Goal: Task Accomplishment & Management: Use online tool/utility

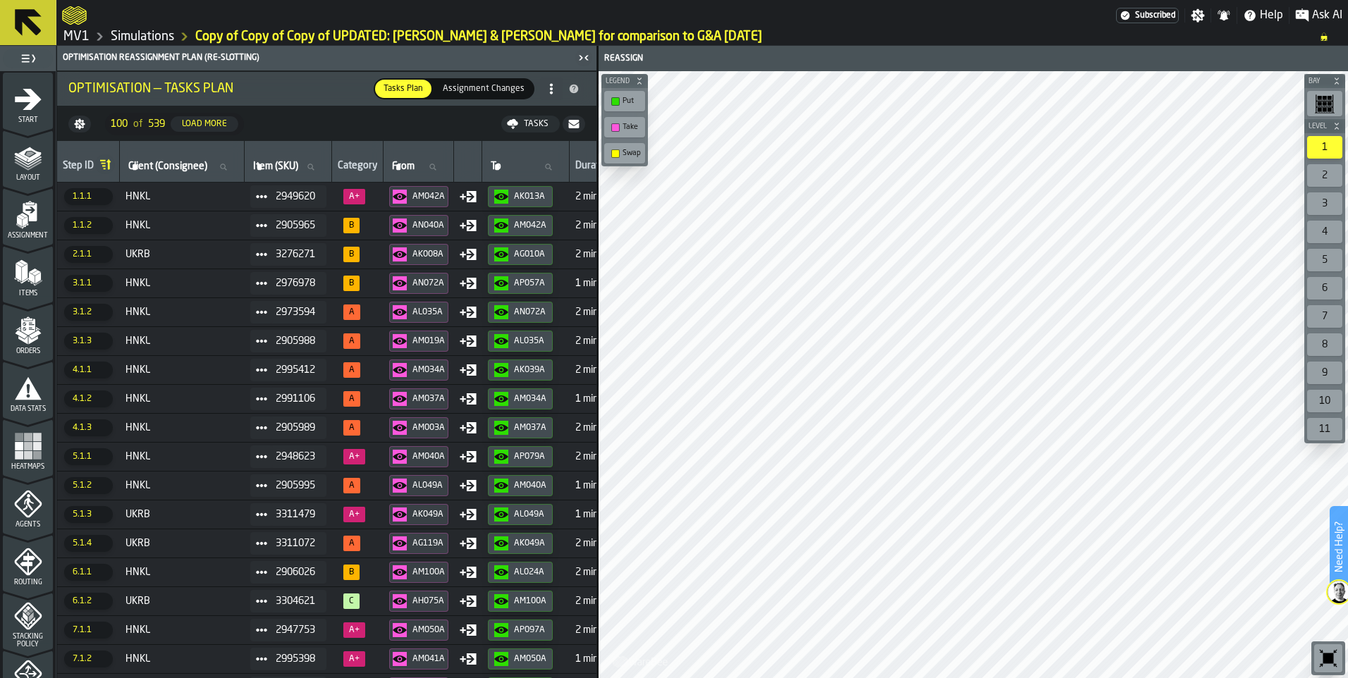
scroll to position [435, 0]
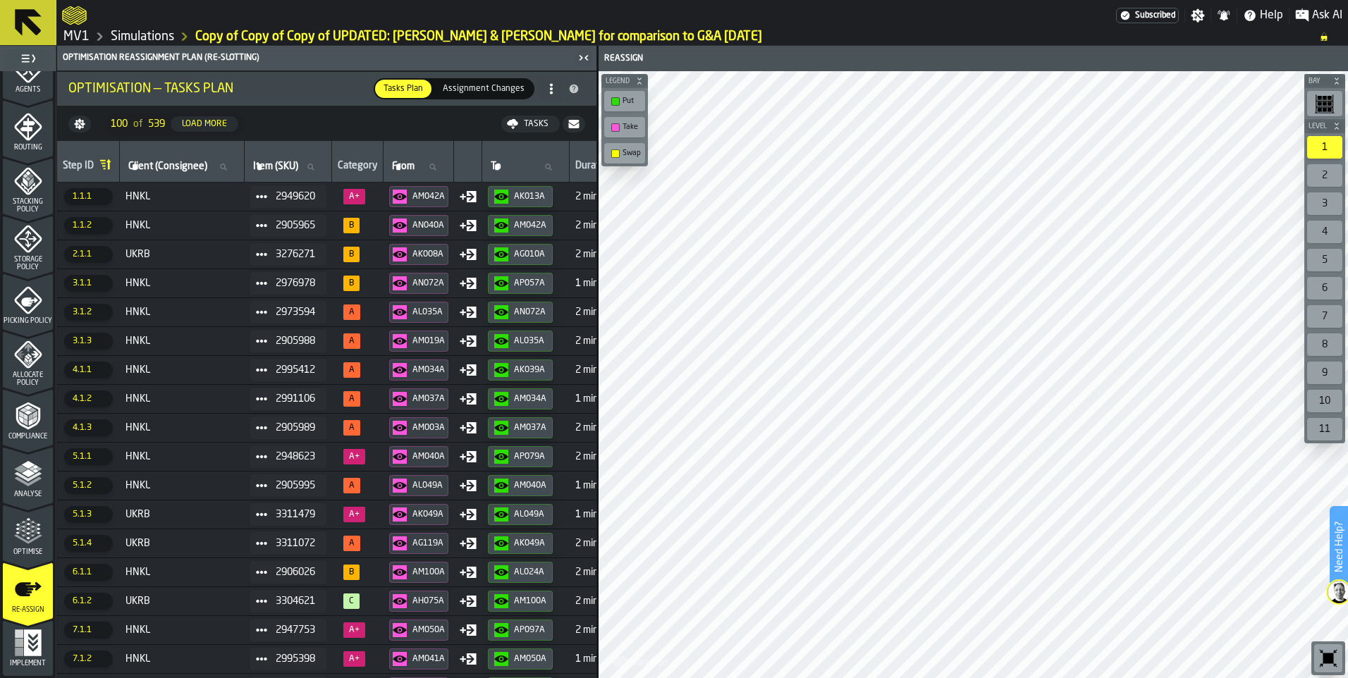
click at [134, 34] on link "Simulations" at bounding box center [142, 37] width 63 height 16
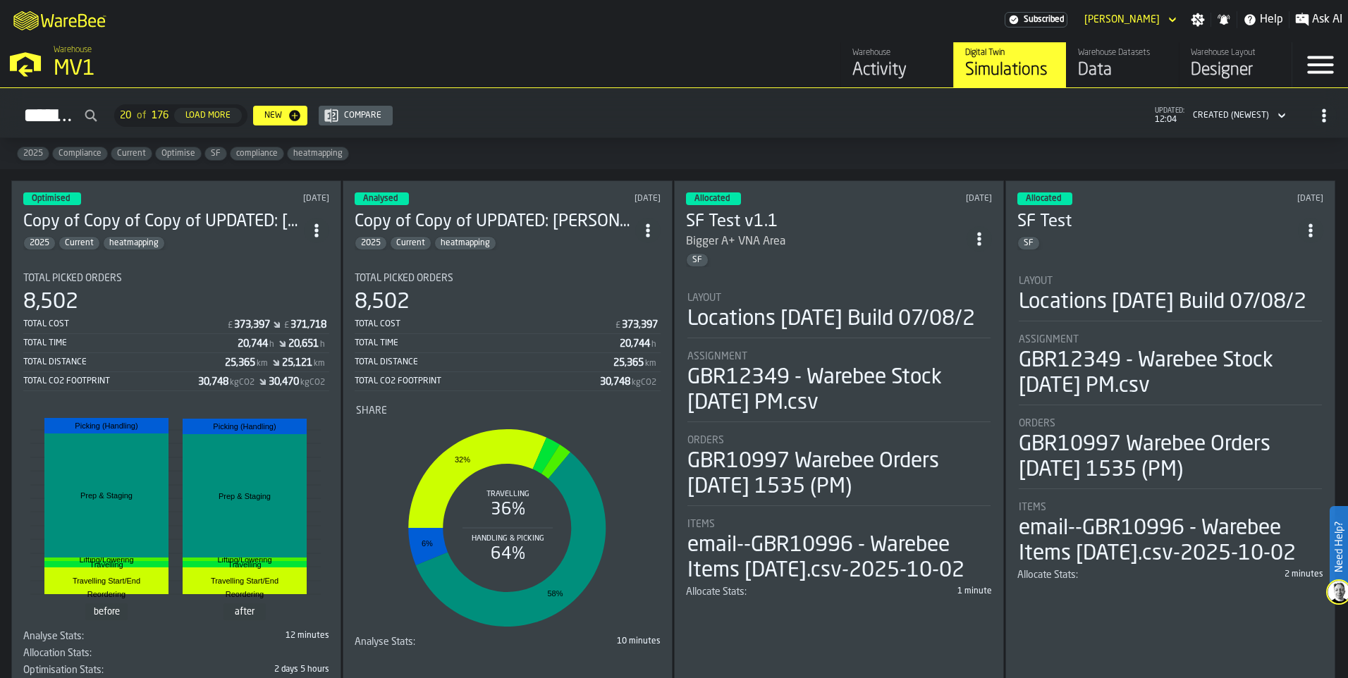
click at [322, 233] on icon "ItemListCard-DashboardItemContainer" at bounding box center [317, 231] width 14 height 14
click at [292, 326] on div "Duplicate" at bounding box center [287, 324] width 73 height 17
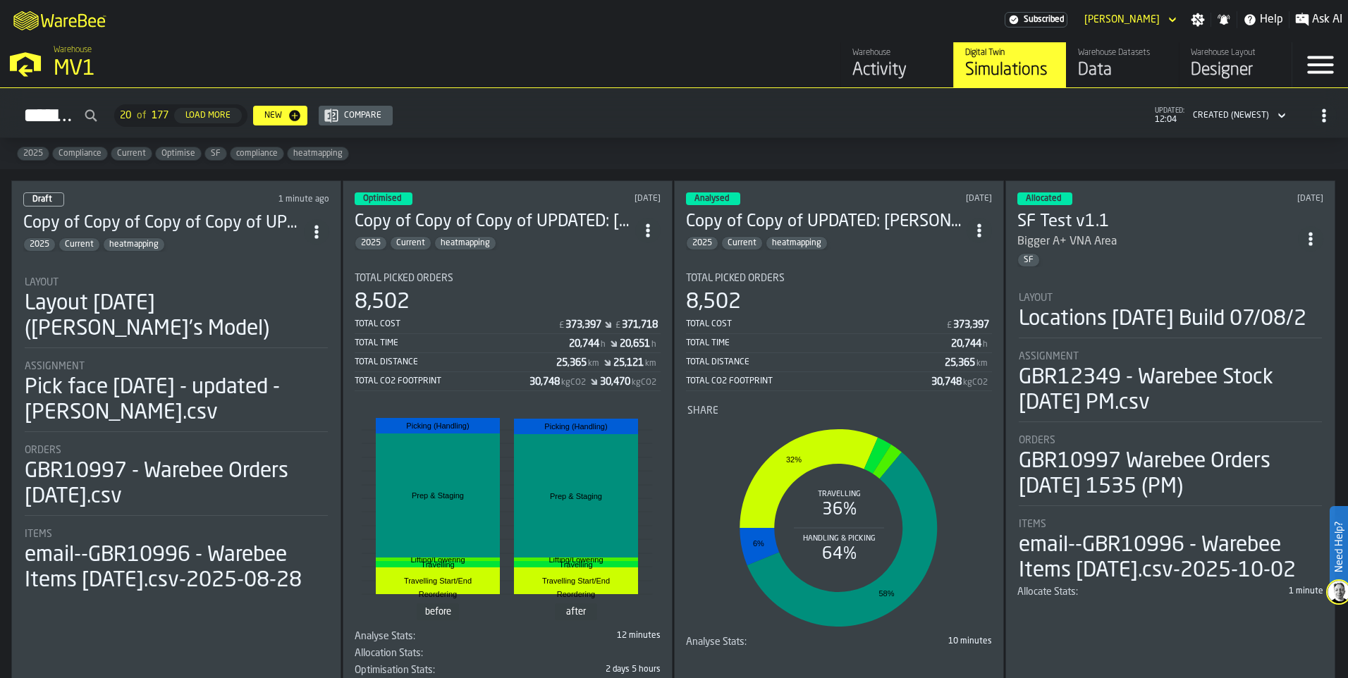
click at [213, 219] on h3 "Copy of Copy of Copy of Copy of UPDATED: Aaron & Julia for comparison to G&A 12…" at bounding box center [163, 223] width 281 height 23
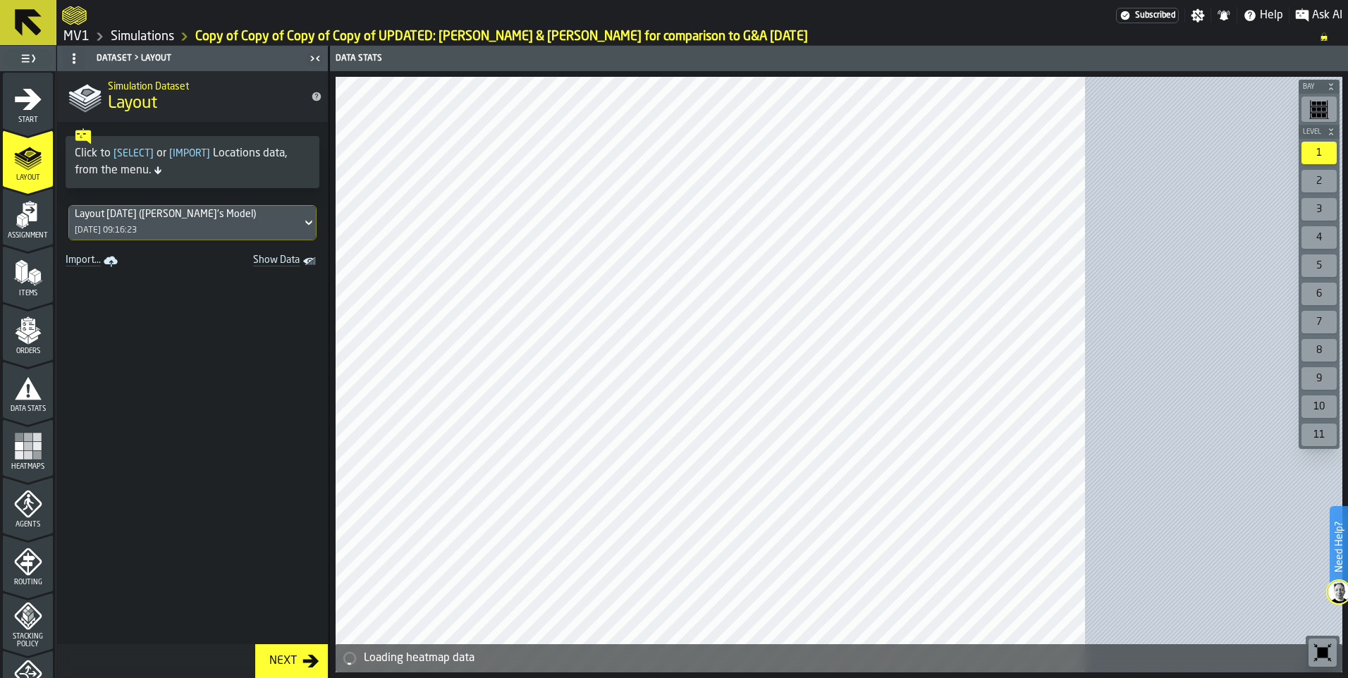
click at [23, 100] on icon "menu Start" at bounding box center [28, 99] width 27 height 21
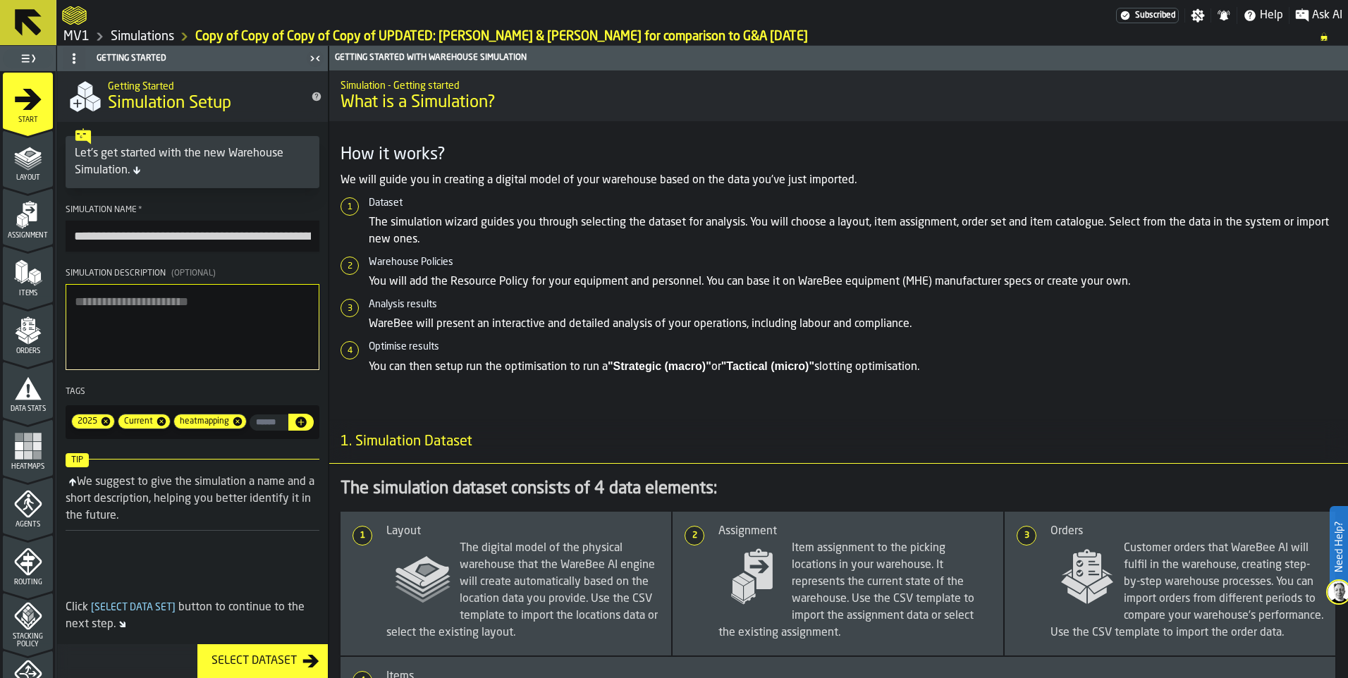
click at [185, 240] on input "**********" at bounding box center [193, 236] width 254 height 31
drag, startPoint x: 223, startPoint y: 238, endPoint x: 0, endPoint y: 228, distance: 223.0
click at [0, 231] on html "**********" at bounding box center [674, 339] width 1348 height 678
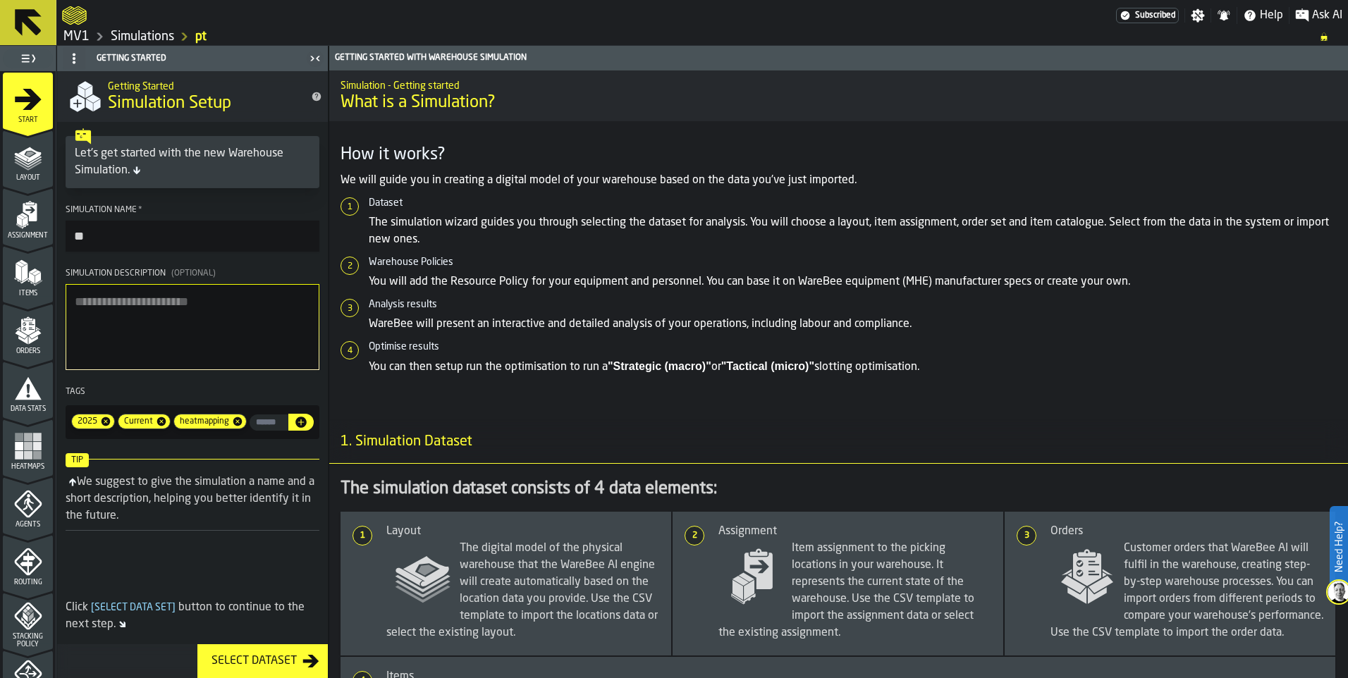
type input "*"
type input "**********"
click at [33, 158] on icon "menu Layout" at bounding box center [29, 155] width 23 height 16
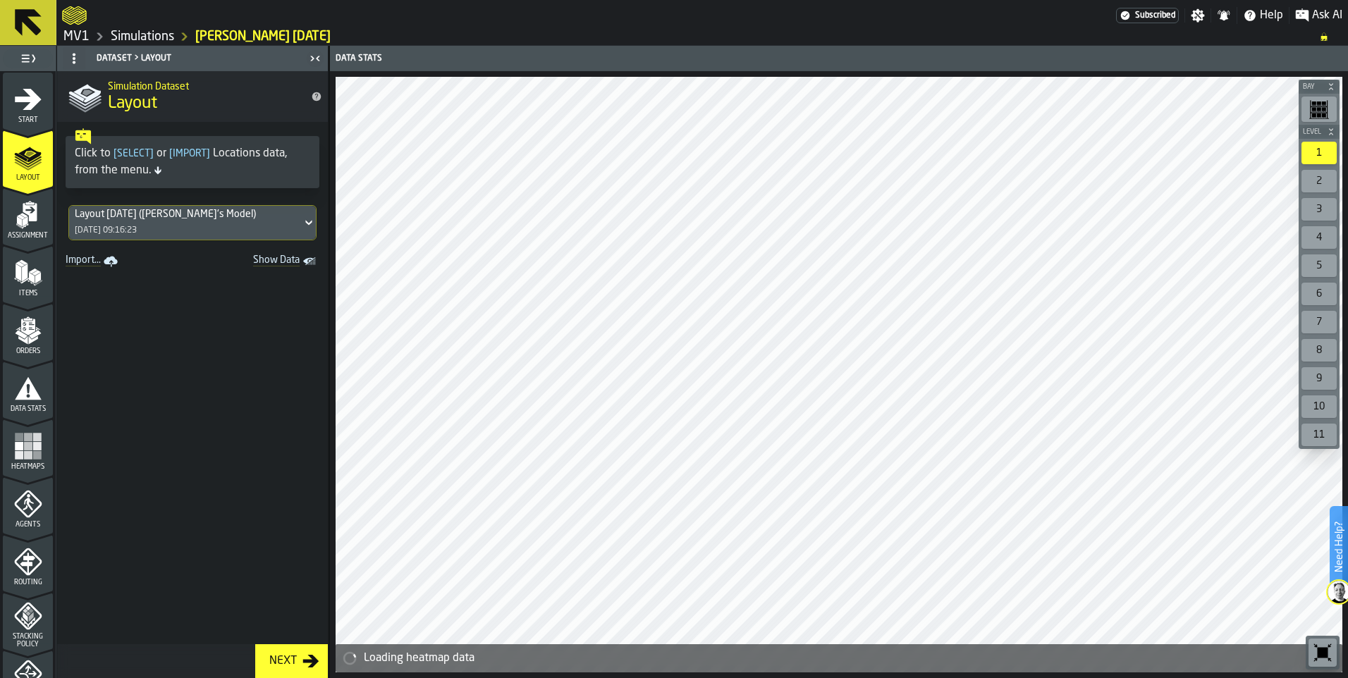
click at [32, 226] on icon "menu Assignment" at bounding box center [28, 215] width 28 height 28
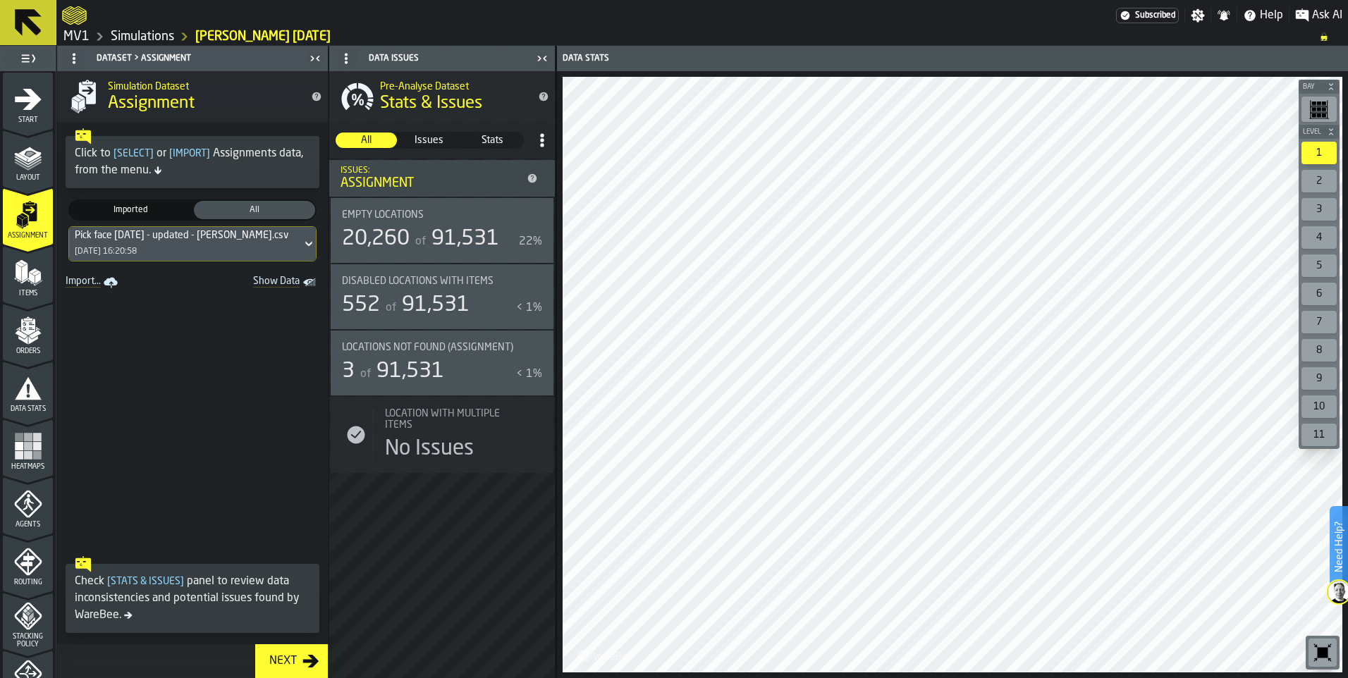
click at [90, 281] on link "Import..." at bounding box center [93, 283] width 66 height 20
click at [0, 0] on icon "Show Data" at bounding box center [0, 0] width 0 height 0
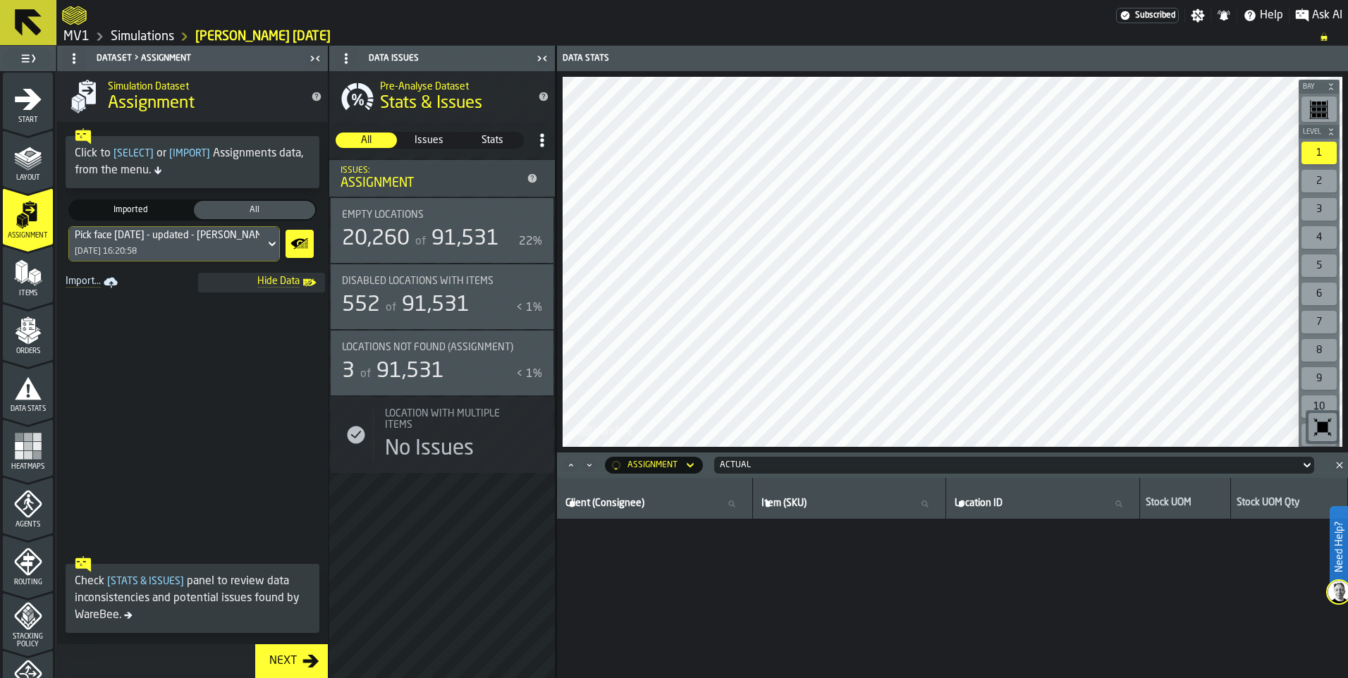
click at [264, 243] on div "Pick face 3rd October - updated - Aaron.csv 03/10/2025, 16:20:58" at bounding box center [167, 244] width 196 height 34
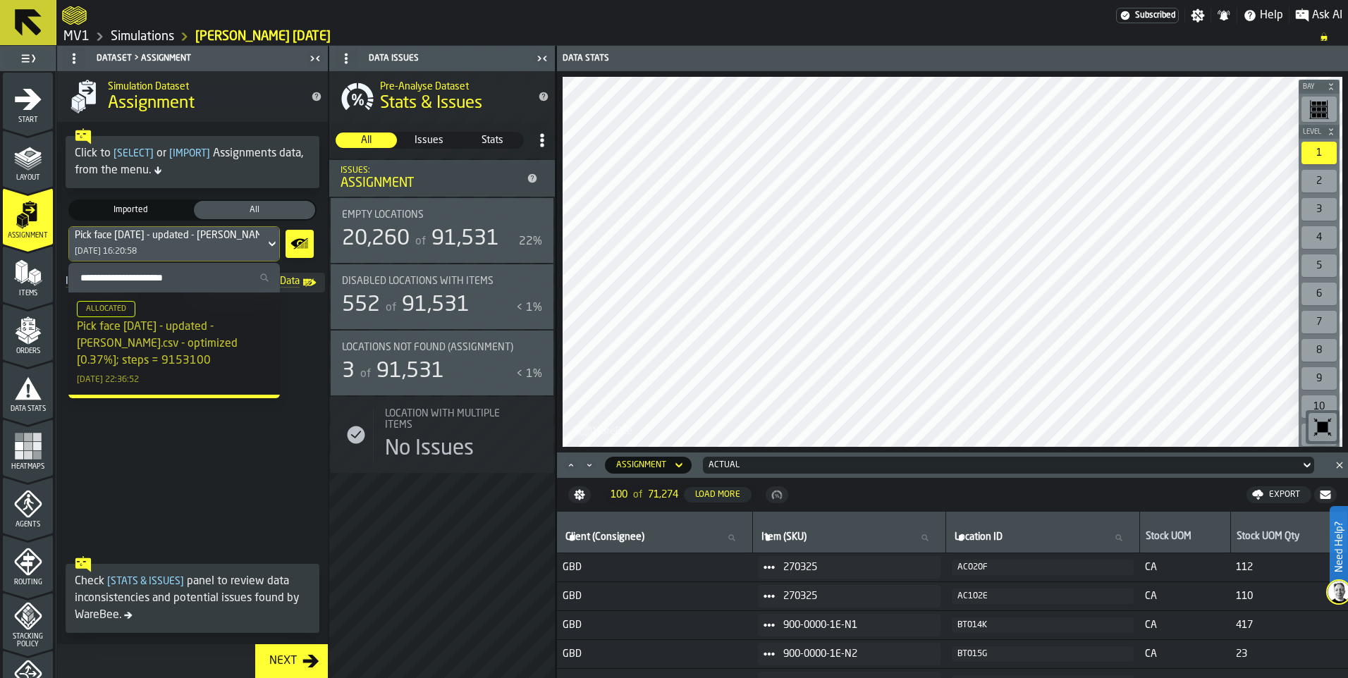
click at [295, 348] on span at bounding box center [192, 421] width 271 height 257
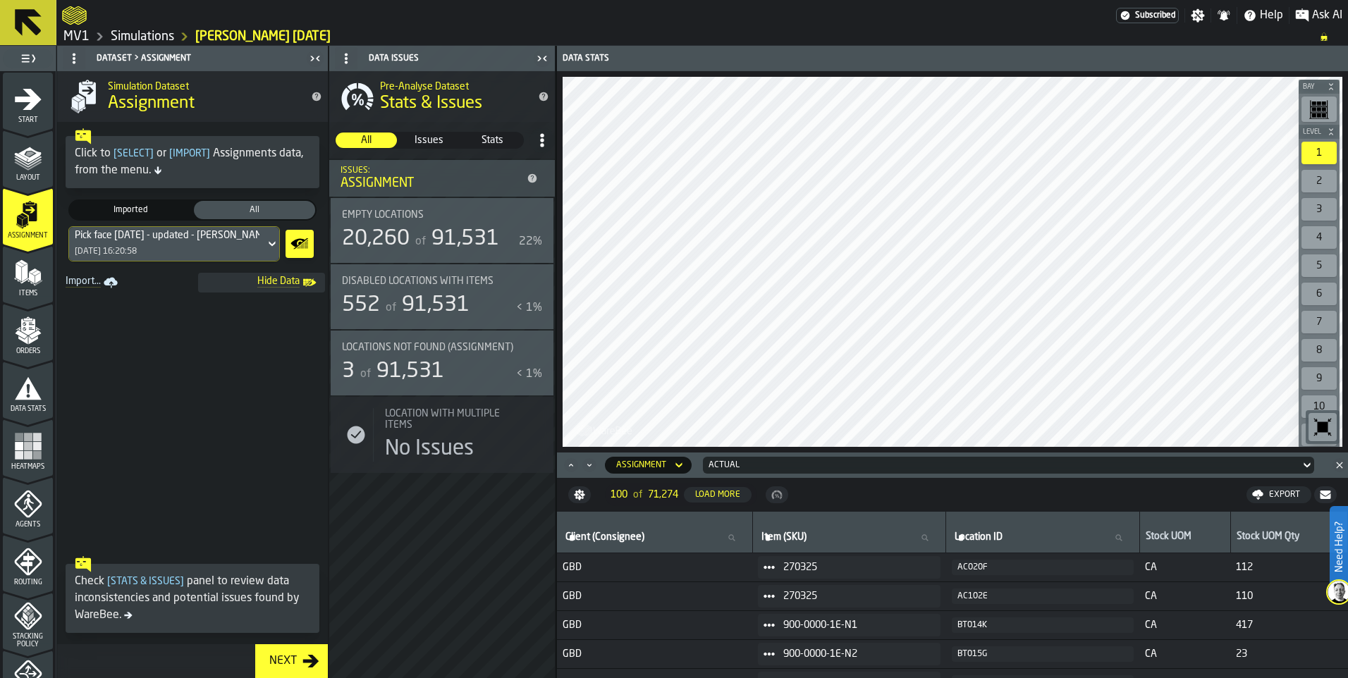
click at [270, 247] on icon at bounding box center [272, 244] width 14 height 17
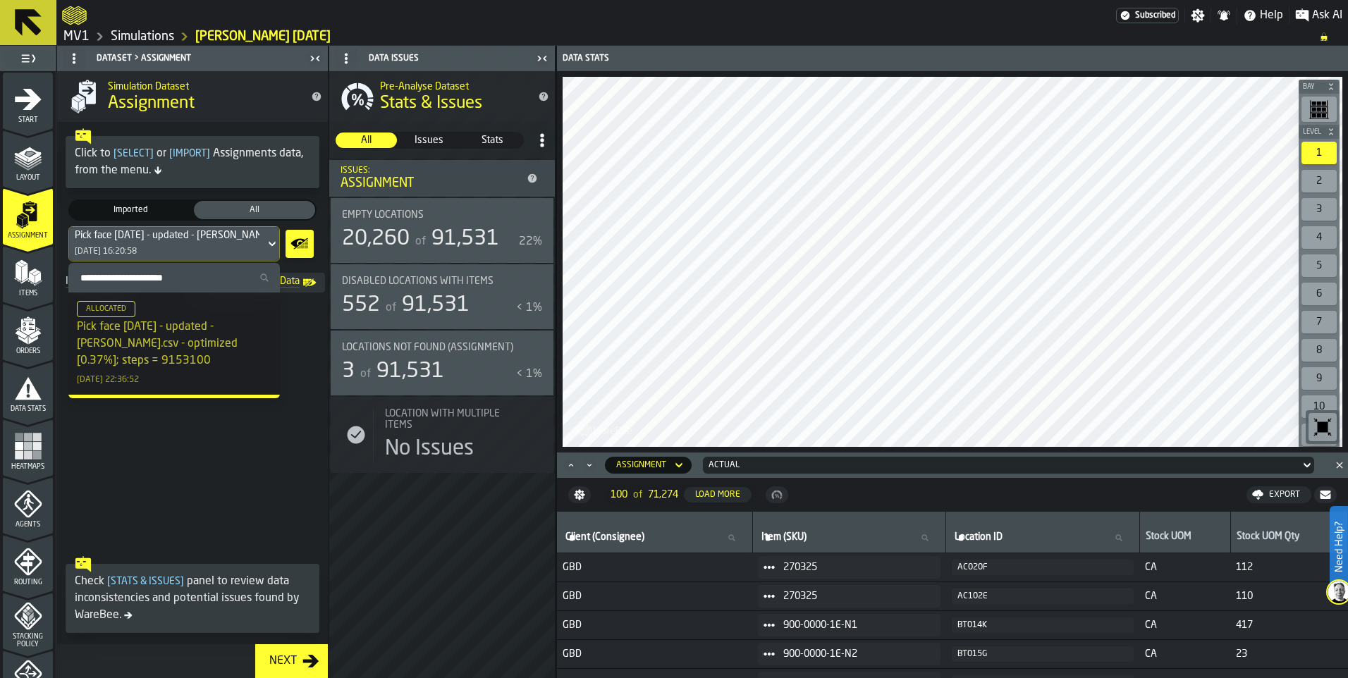
click at [197, 408] on span at bounding box center [192, 421] width 271 height 257
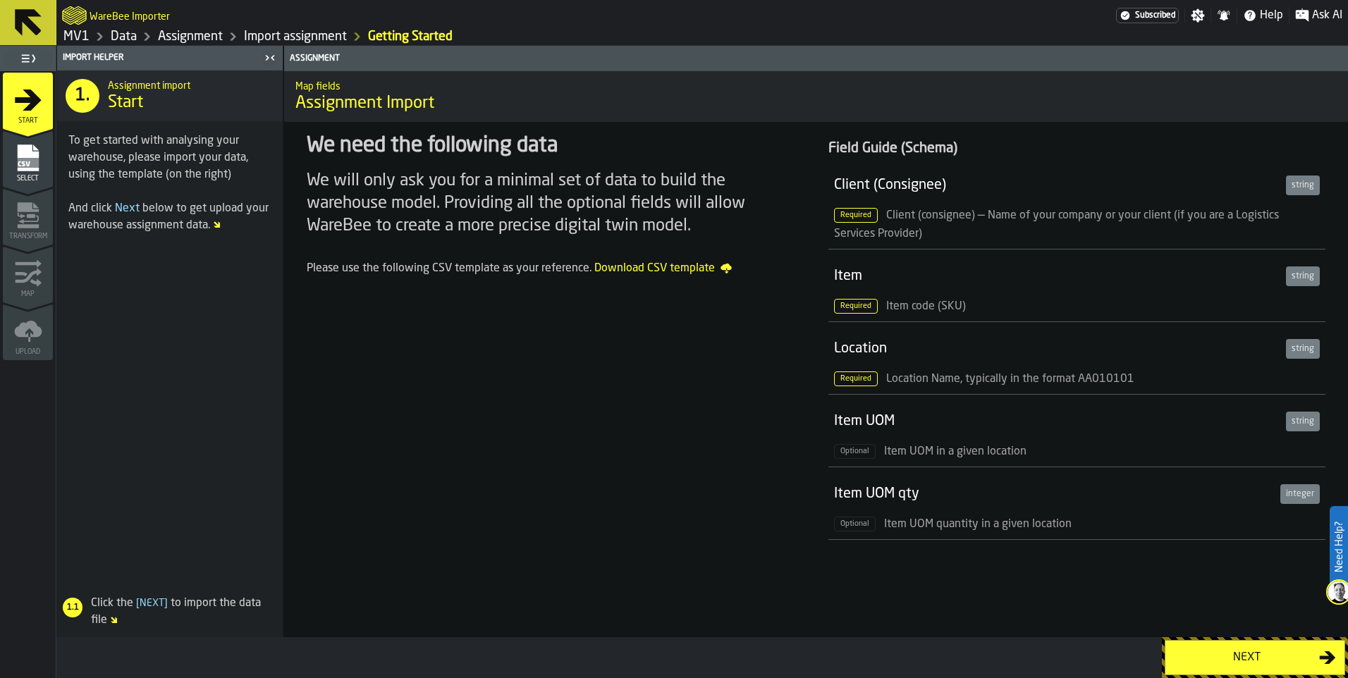
click at [1269, 659] on div "Next" at bounding box center [1246, 657] width 145 height 17
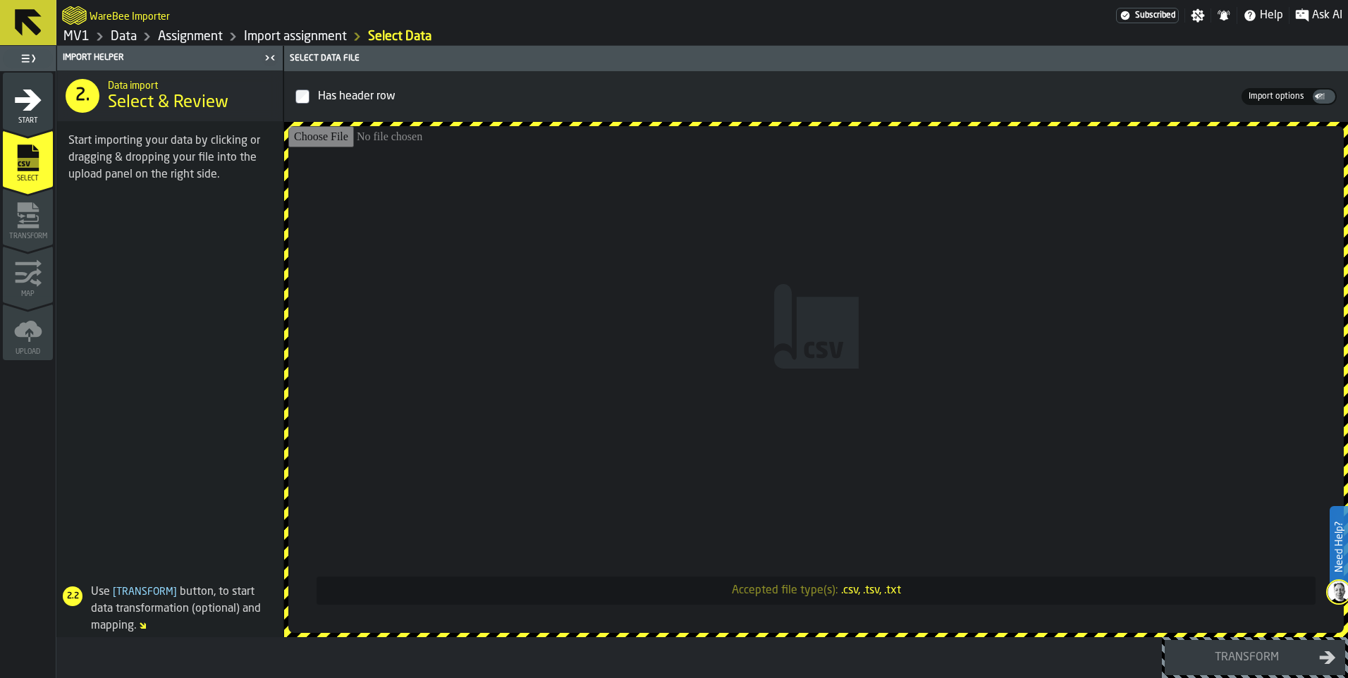
click at [505, 254] on input "Accepted file type(s): .csv, .tsv, .txt" at bounding box center [816, 379] width 1056 height 507
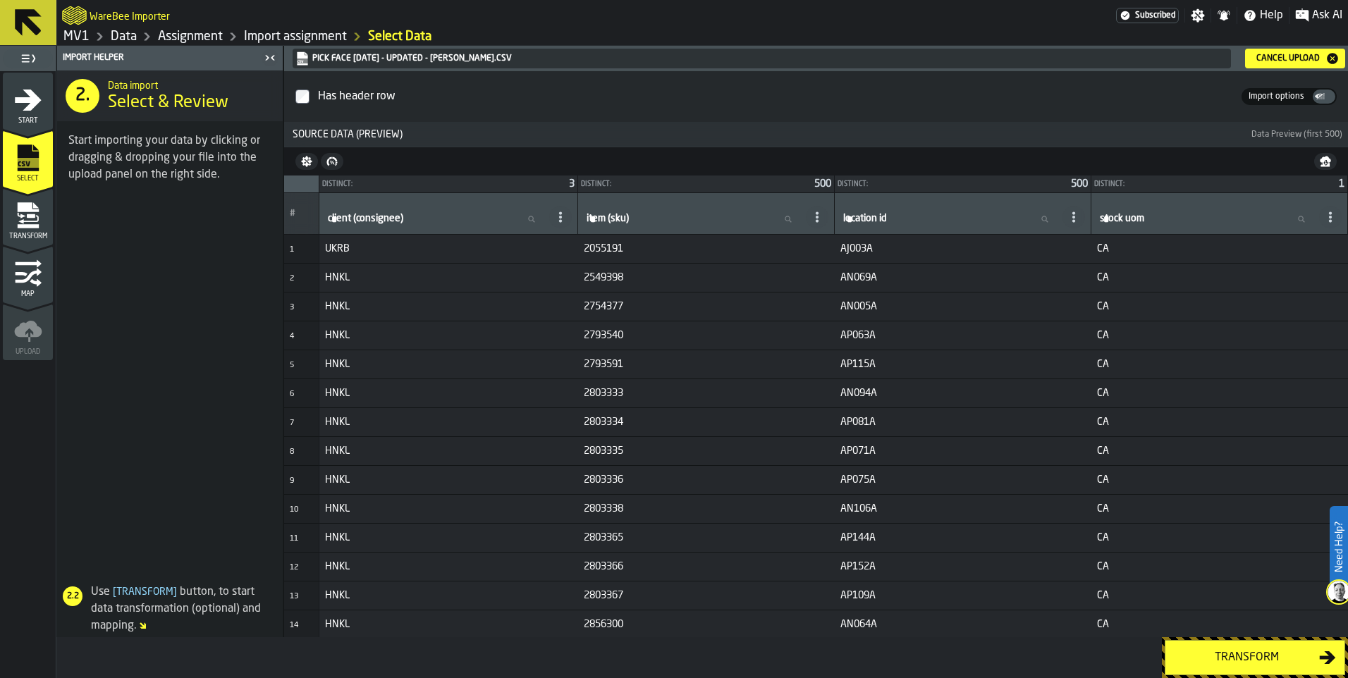
click at [1266, 658] on div "Transform" at bounding box center [1246, 657] width 145 height 17
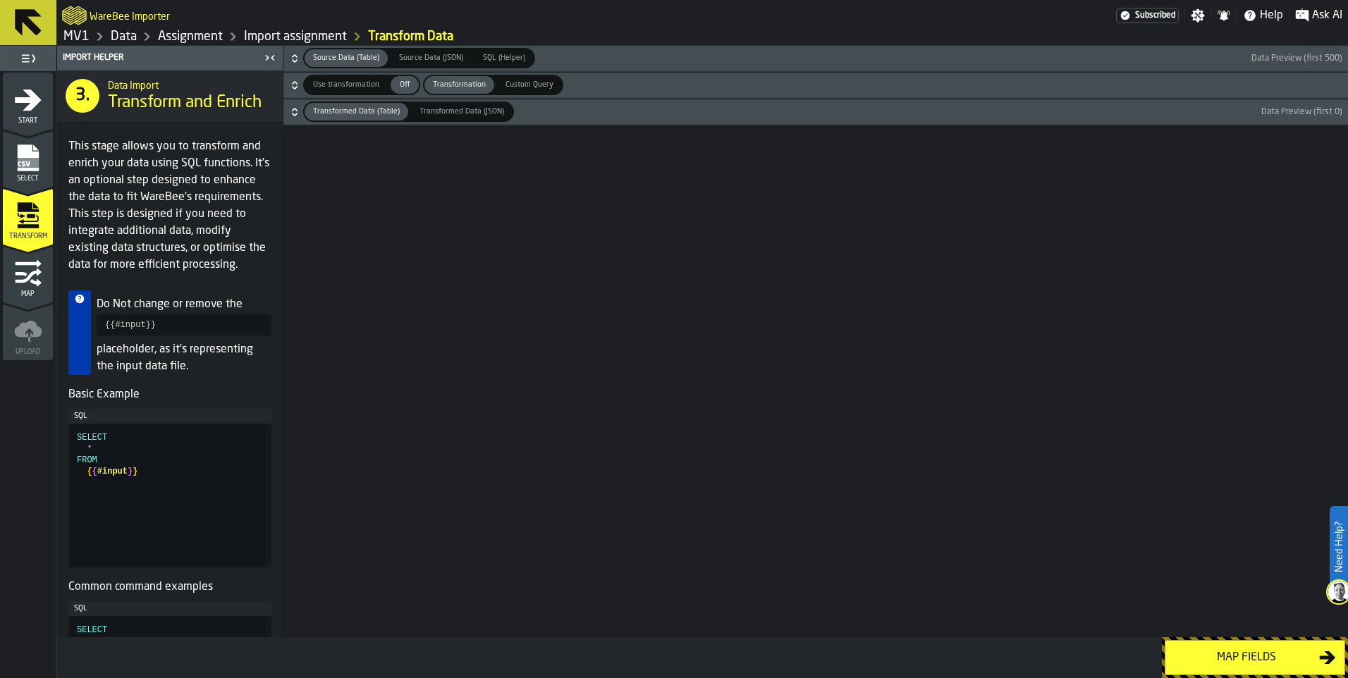
click at [402, 85] on span "Off" at bounding box center [404, 85] width 23 height 12
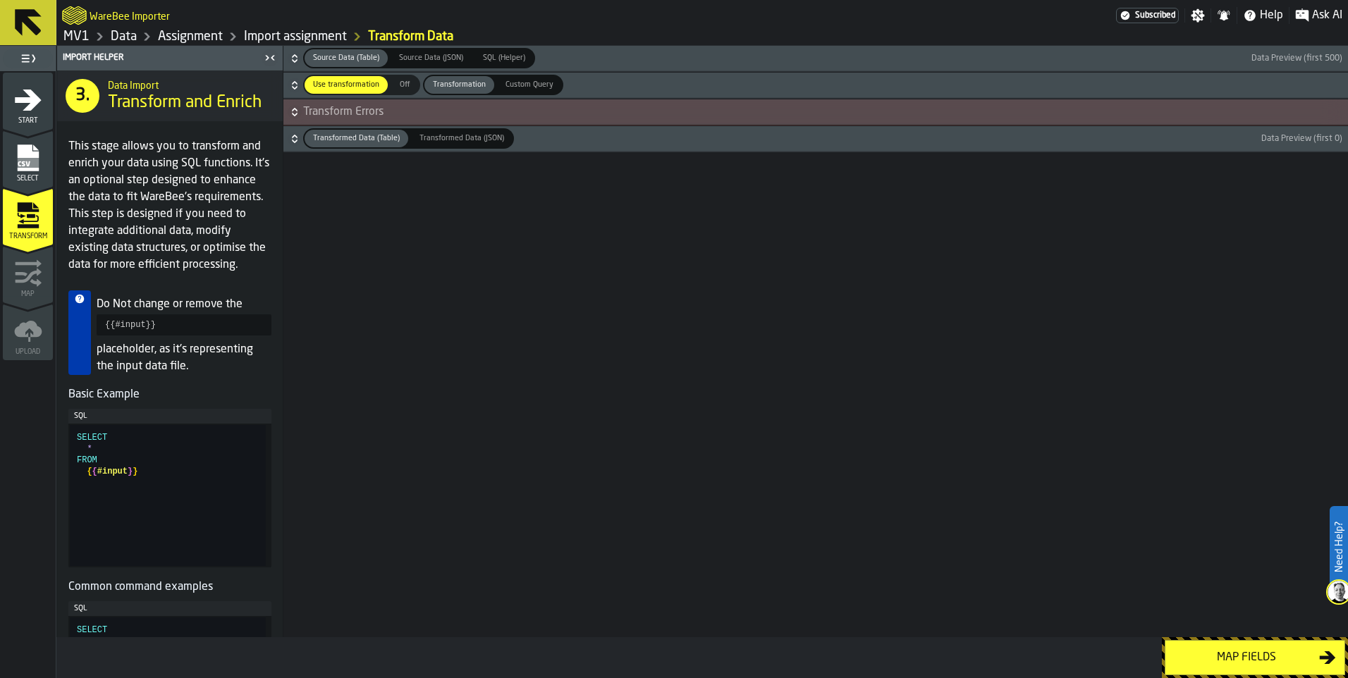
click at [398, 85] on span "Off" at bounding box center [404, 85] width 23 height 12
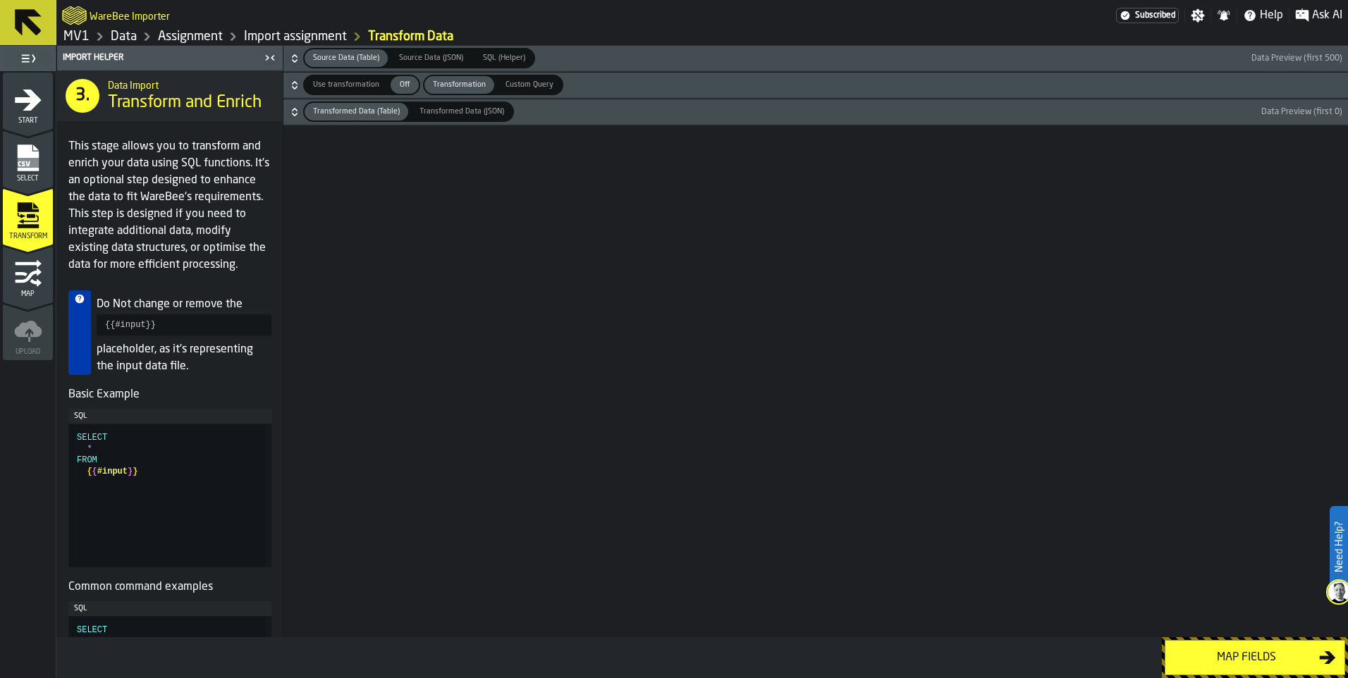
click at [1264, 652] on div "Map fields" at bounding box center [1246, 657] width 145 height 17
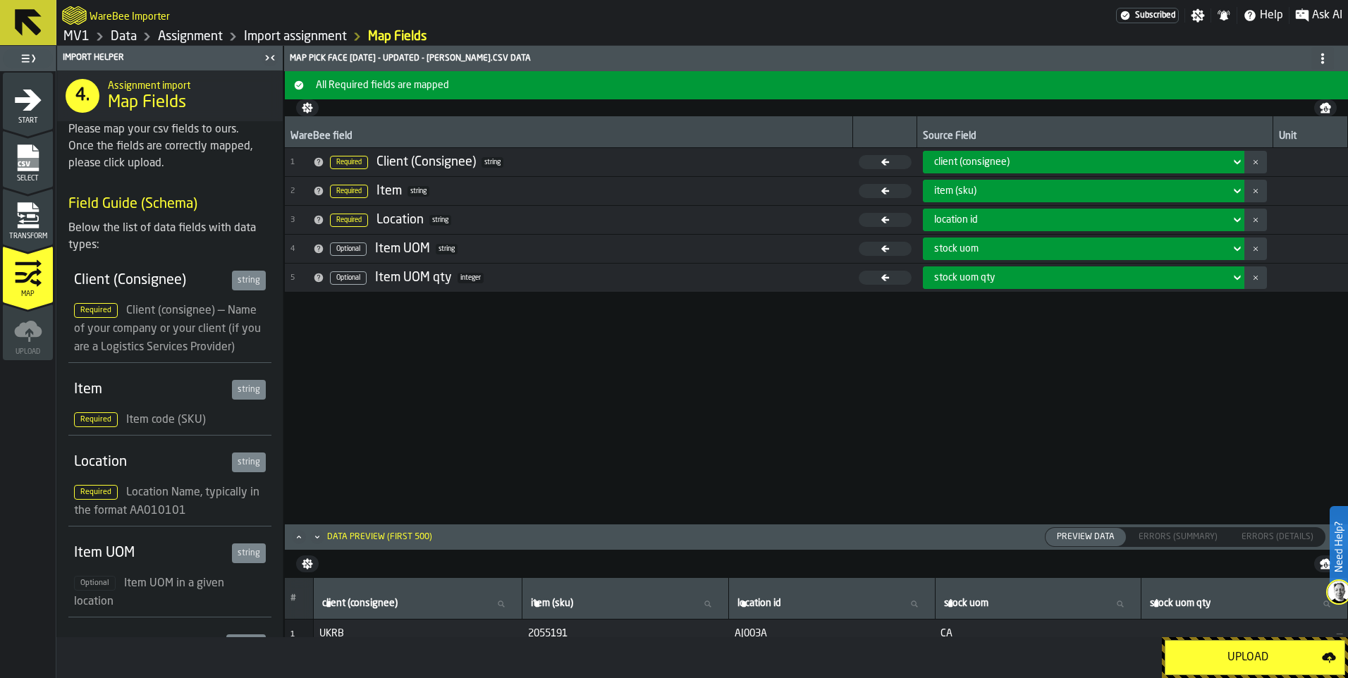
click at [1264, 657] on div "Upload" at bounding box center [1248, 657] width 148 height 17
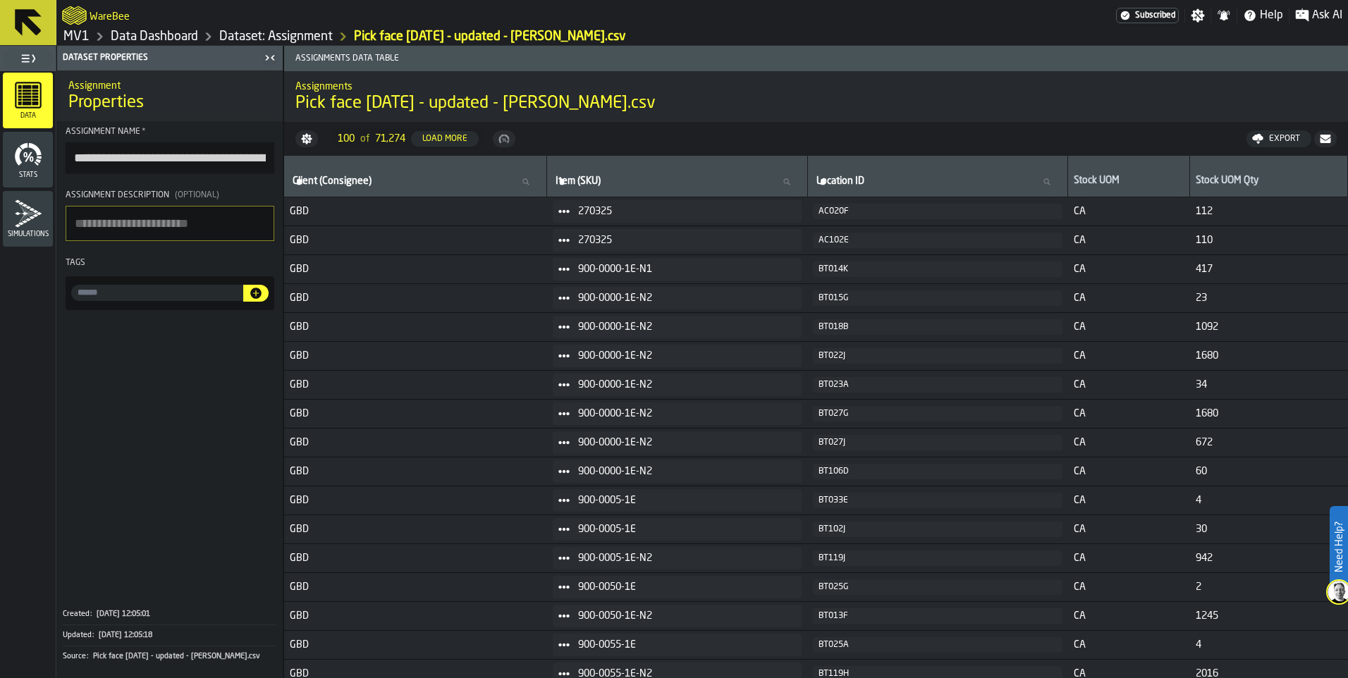
click at [36, 159] on icon "menu Stats" at bounding box center [28, 154] width 28 height 28
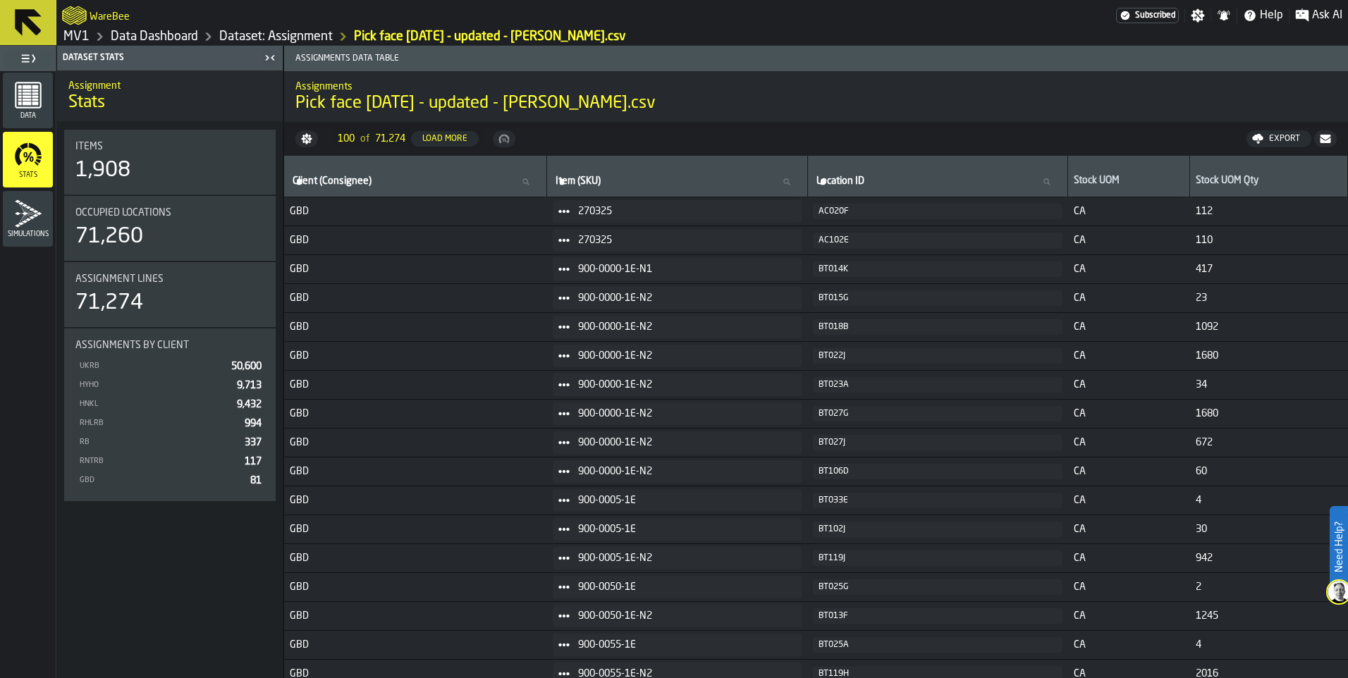
click at [26, 230] on div "Simulations" at bounding box center [28, 219] width 50 height 39
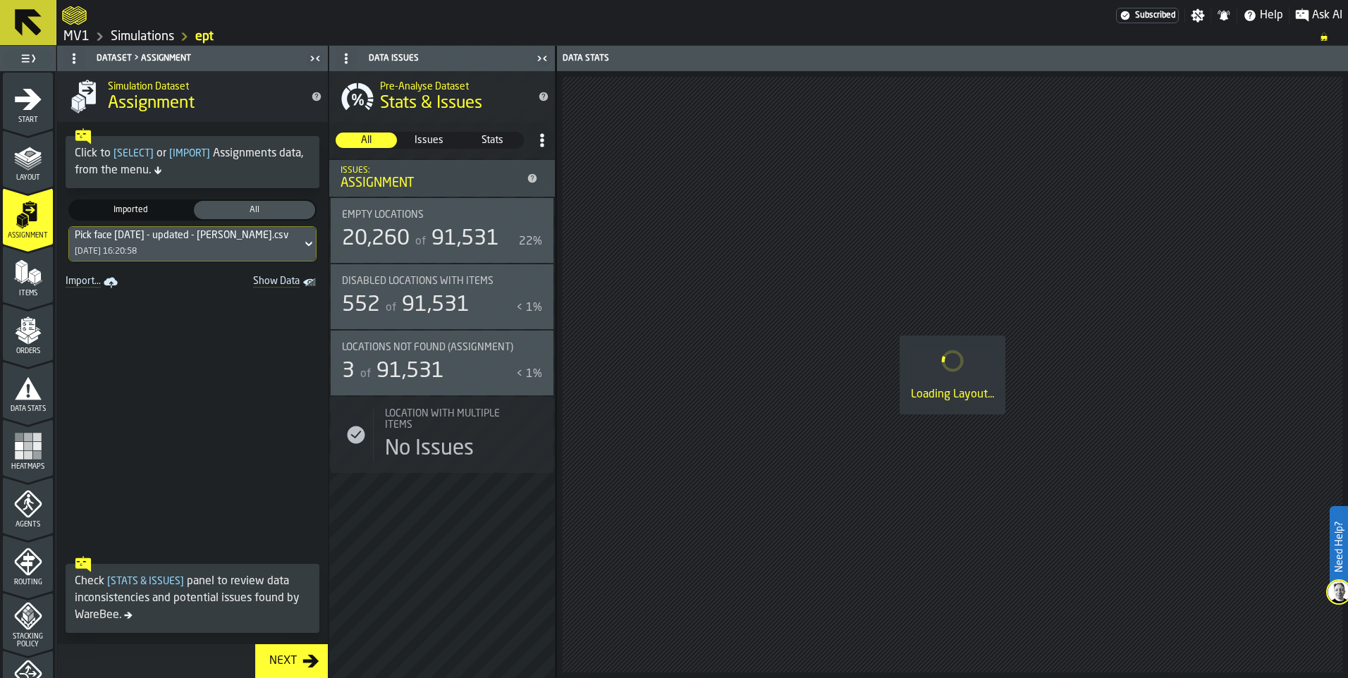
click at [302, 246] on icon at bounding box center [309, 244] width 14 height 17
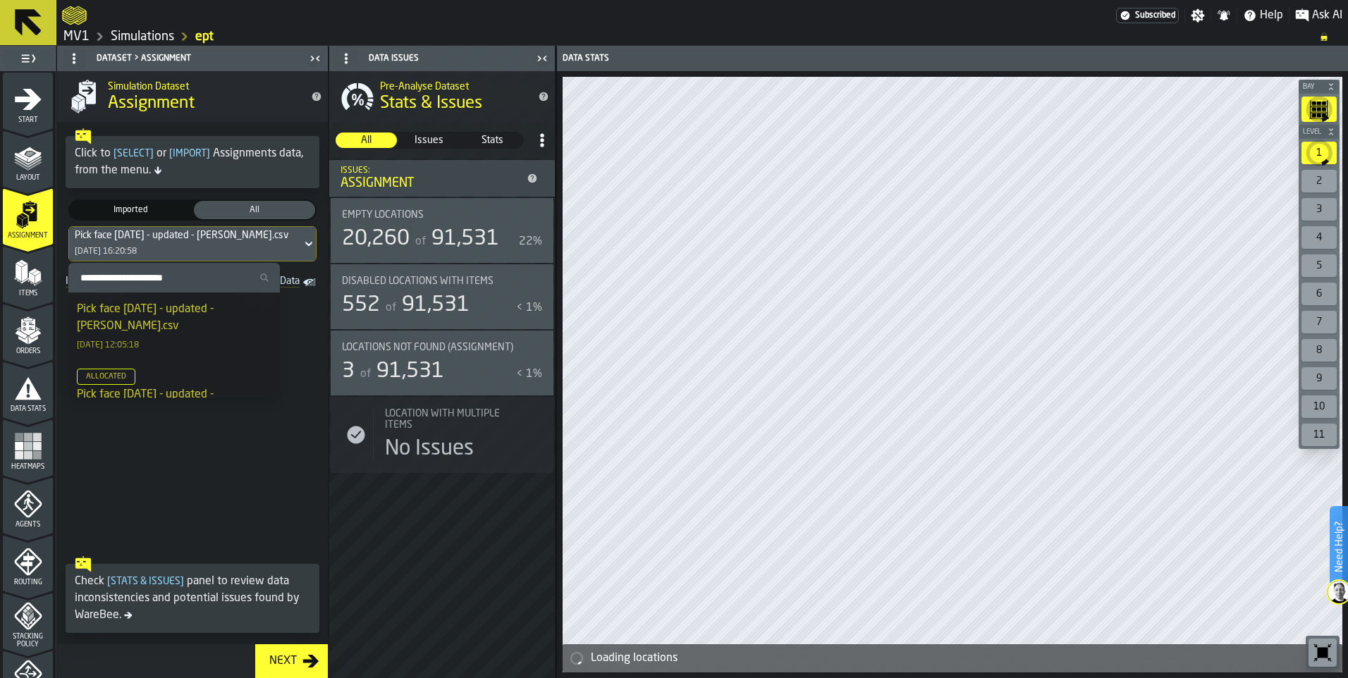
click at [187, 312] on div "Pick face [DATE] - updated - [PERSON_NAME].csv" at bounding box center [174, 318] width 195 height 34
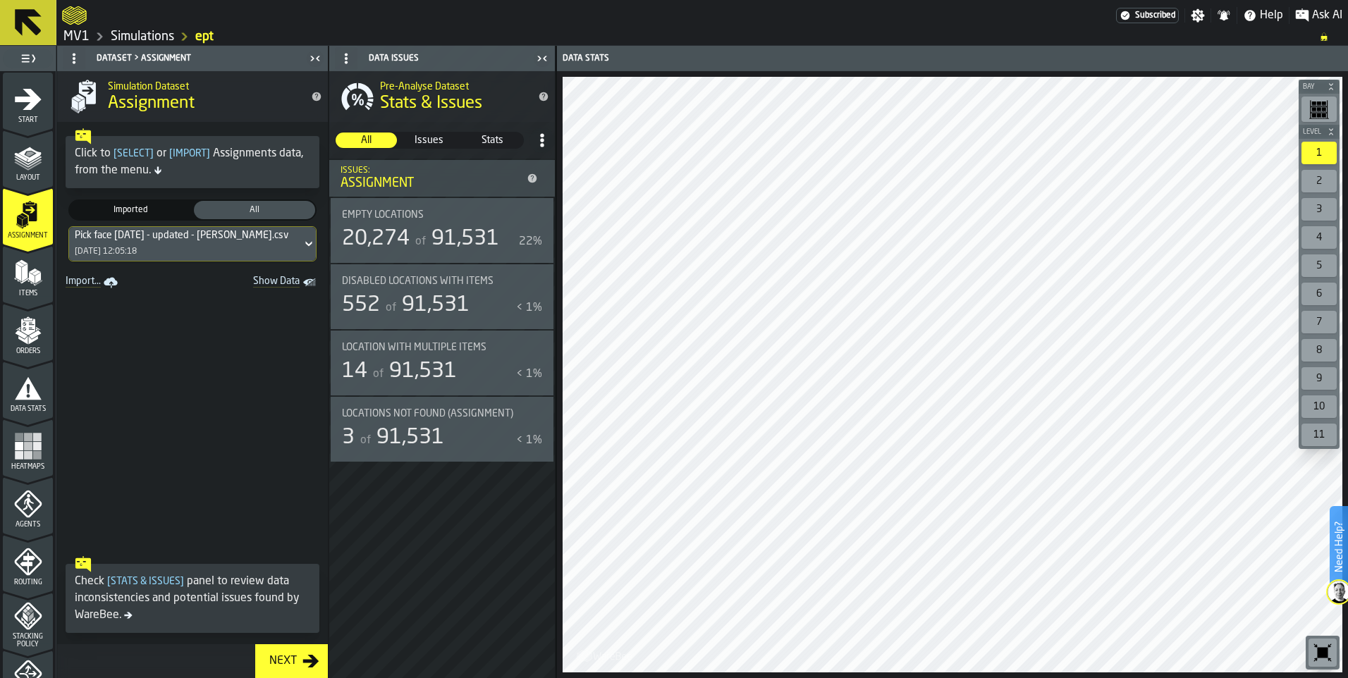
click at [17, 283] on icon "menu Items" at bounding box center [28, 273] width 28 height 28
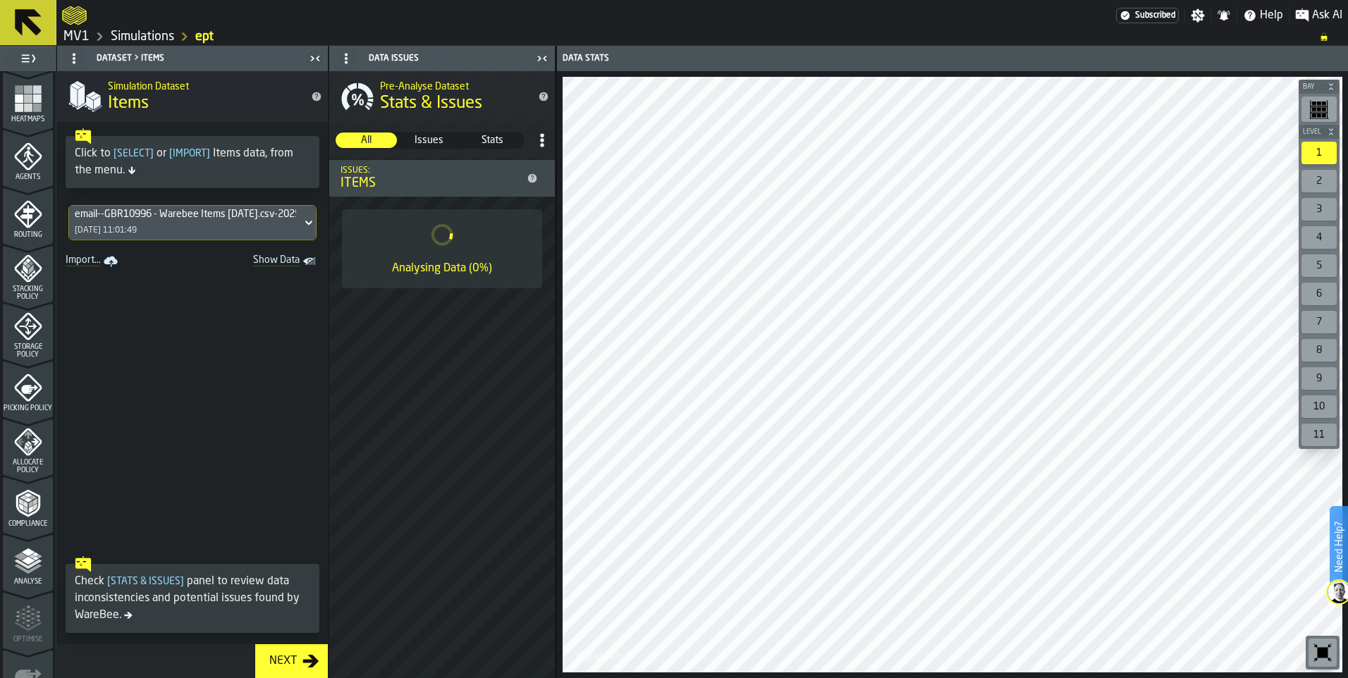
scroll to position [435, 0]
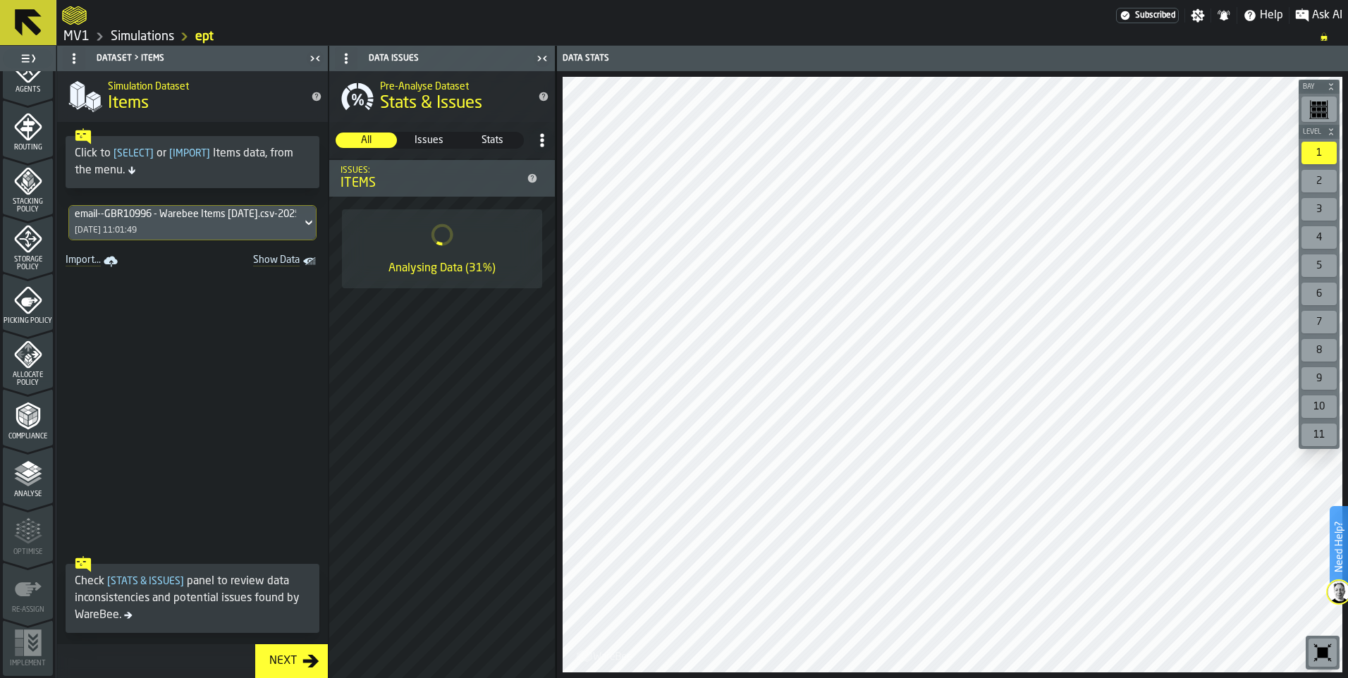
click at [20, 490] on div "Analyse" at bounding box center [28, 479] width 50 height 39
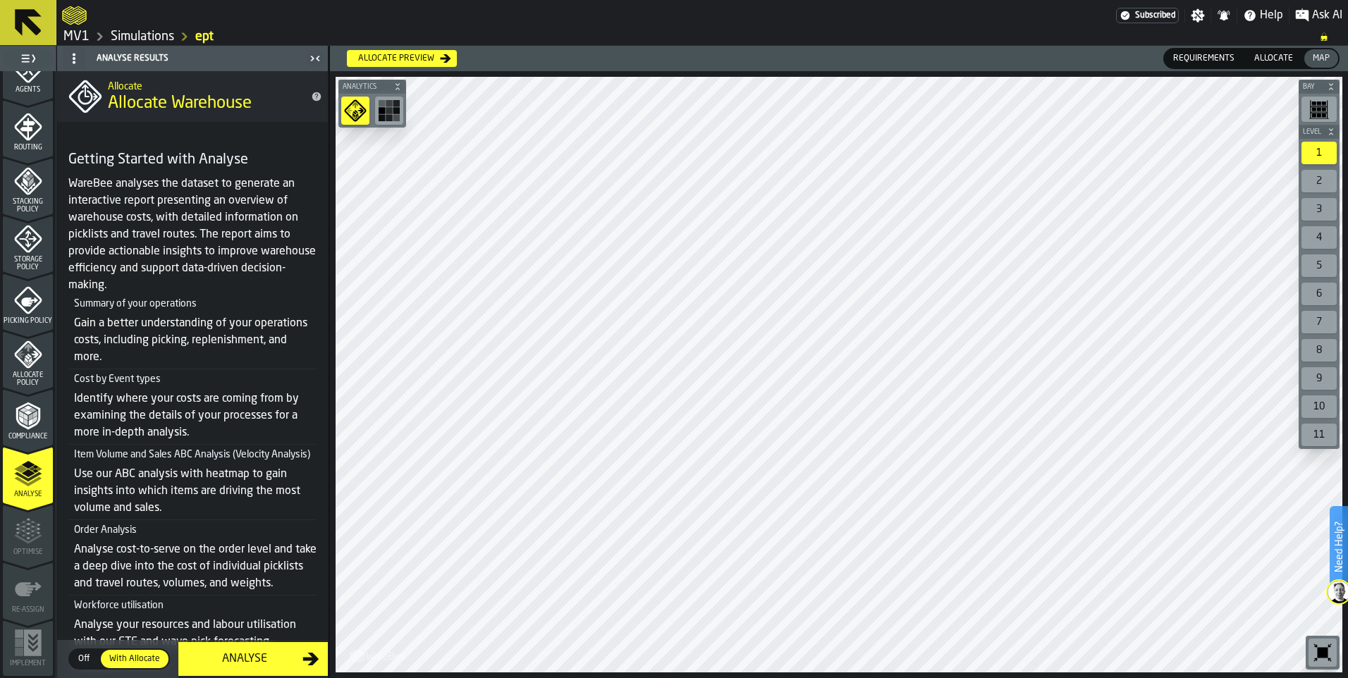
click at [255, 655] on div "Analyse" at bounding box center [245, 659] width 116 height 17
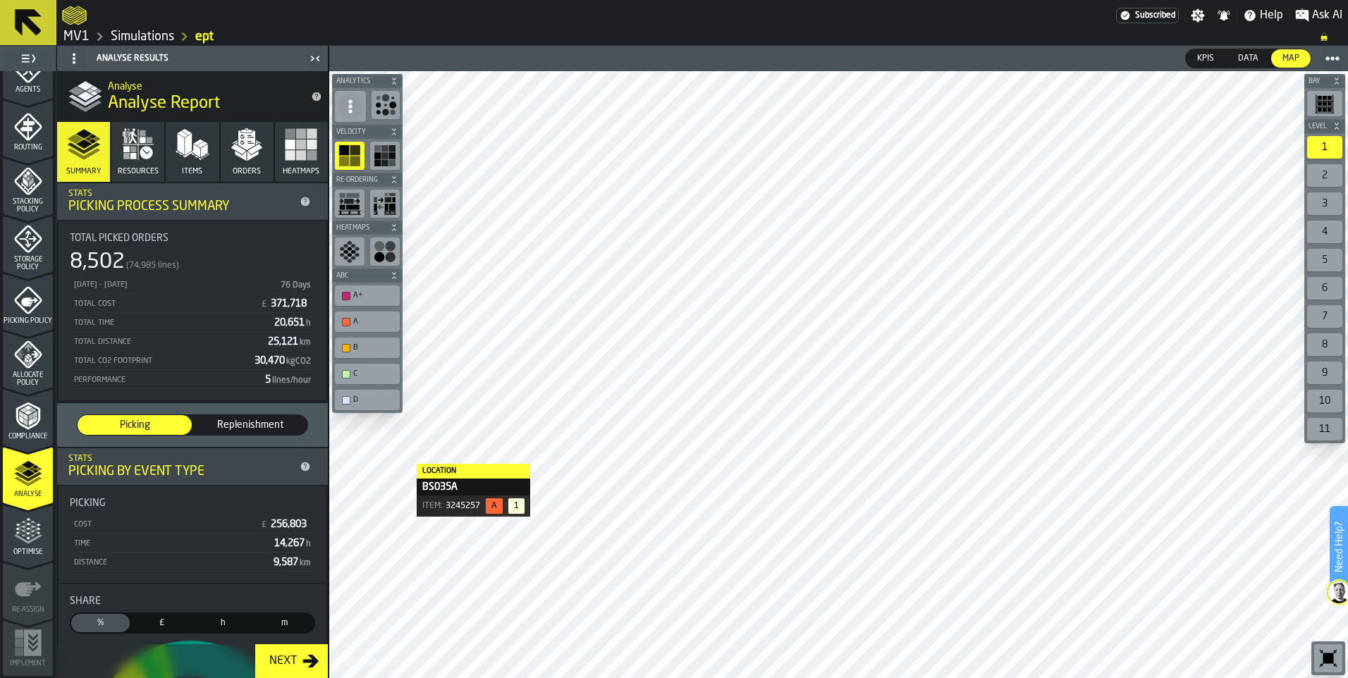
click at [135, 161] on button "Resources" at bounding box center [137, 152] width 53 height 60
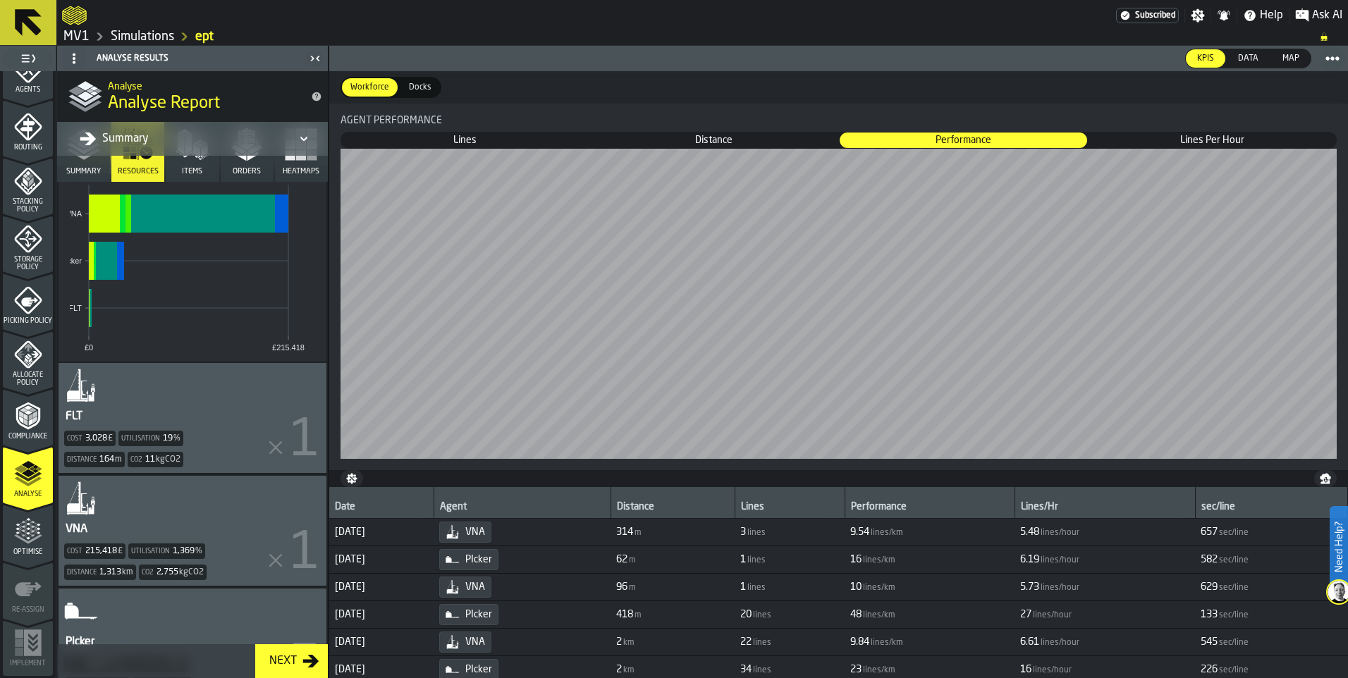
scroll to position [344, 0]
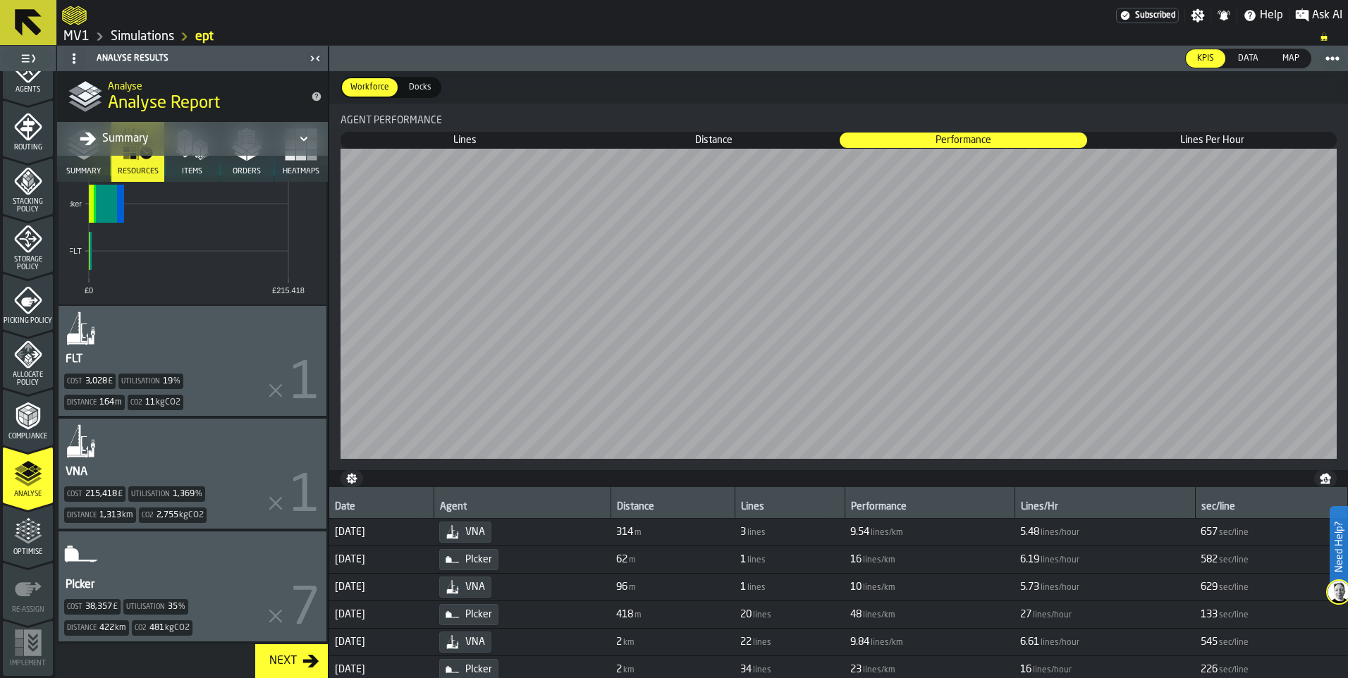
click at [177, 566] on div "PIcker Cost 38,357 £ Utilisation 35 % Distance 422 km Co2 481 kgCO2" at bounding box center [193, 587] width 268 height 110
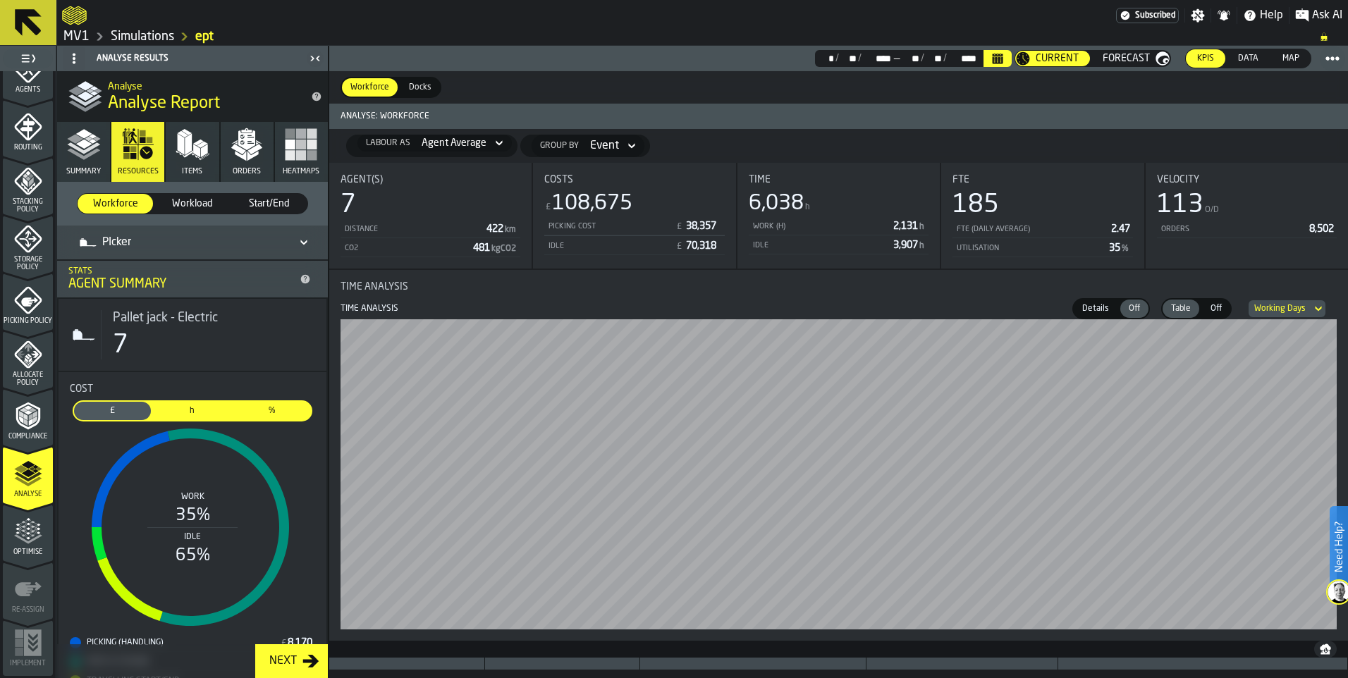
click at [22, 542] on icon "menu Optimise" at bounding box center [28, 532] width 28 height 28
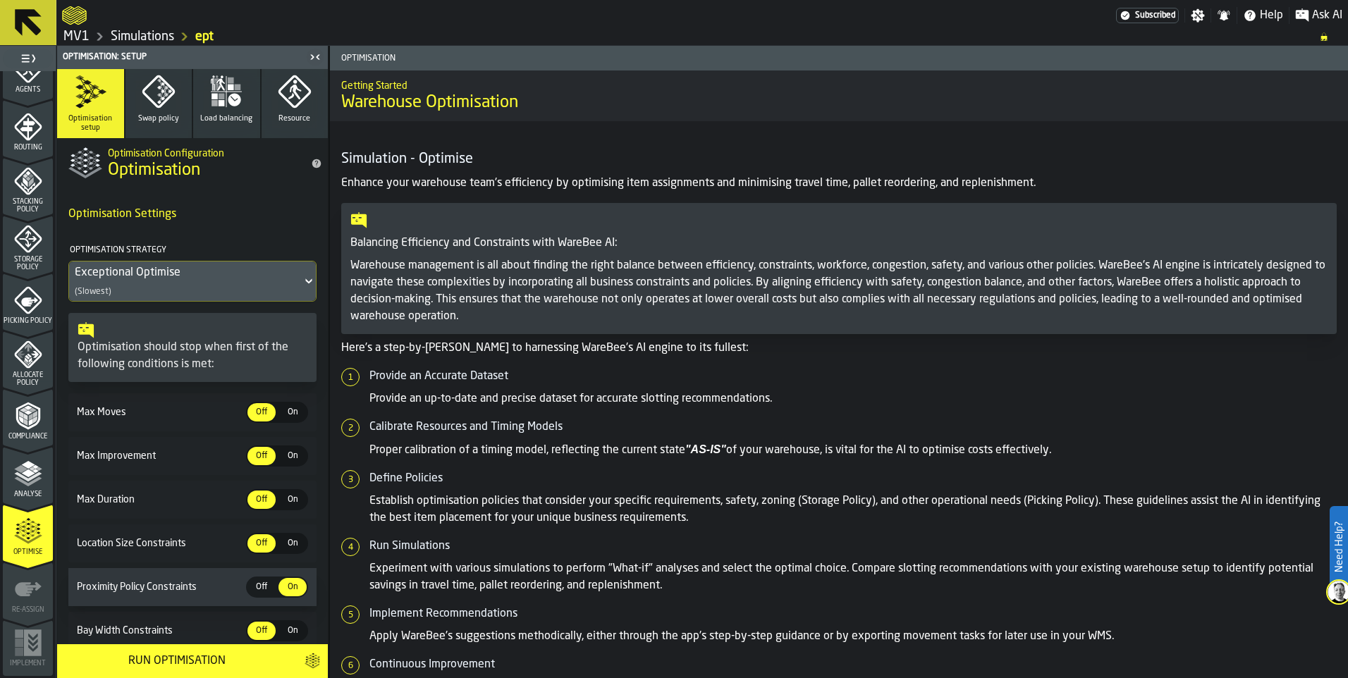
click at [28, 482] on icon "menu Analyse" at bounding box center [28, 474] width 28 height 28
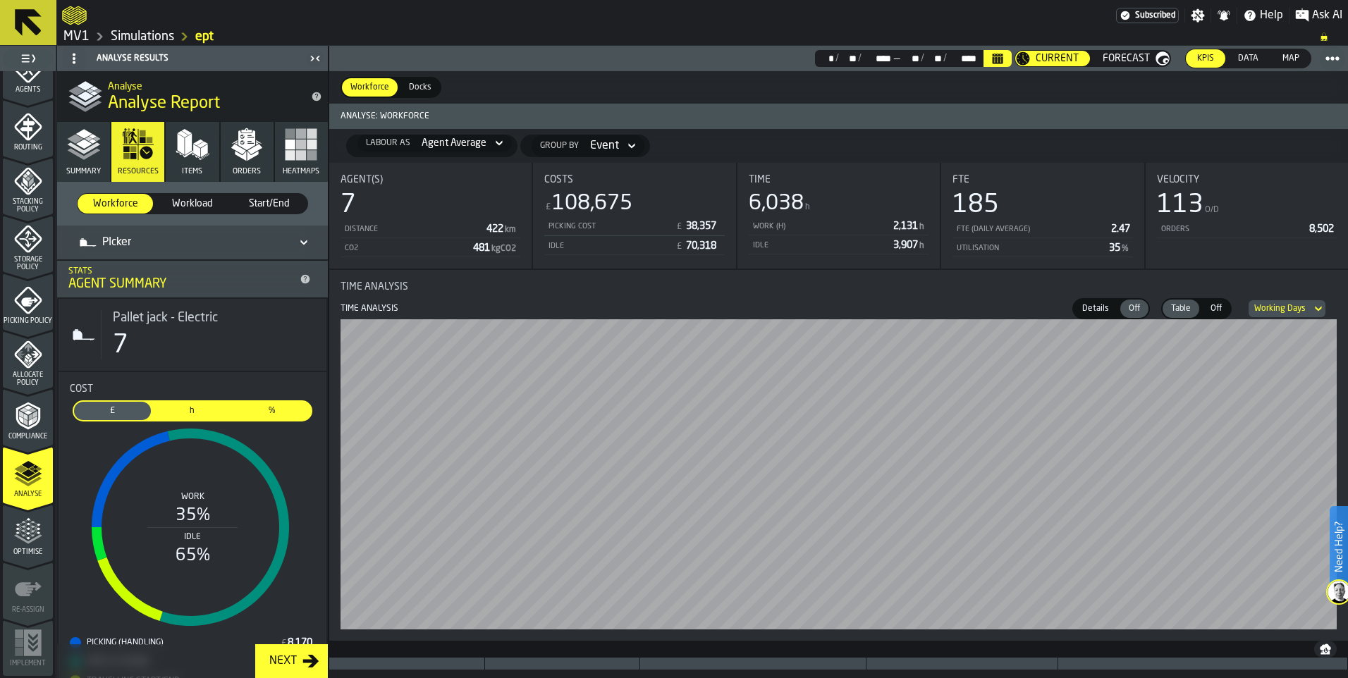
click at [23, 532] on icon "menu Optimise" at bounding box center [28, 532] width 28 height 28
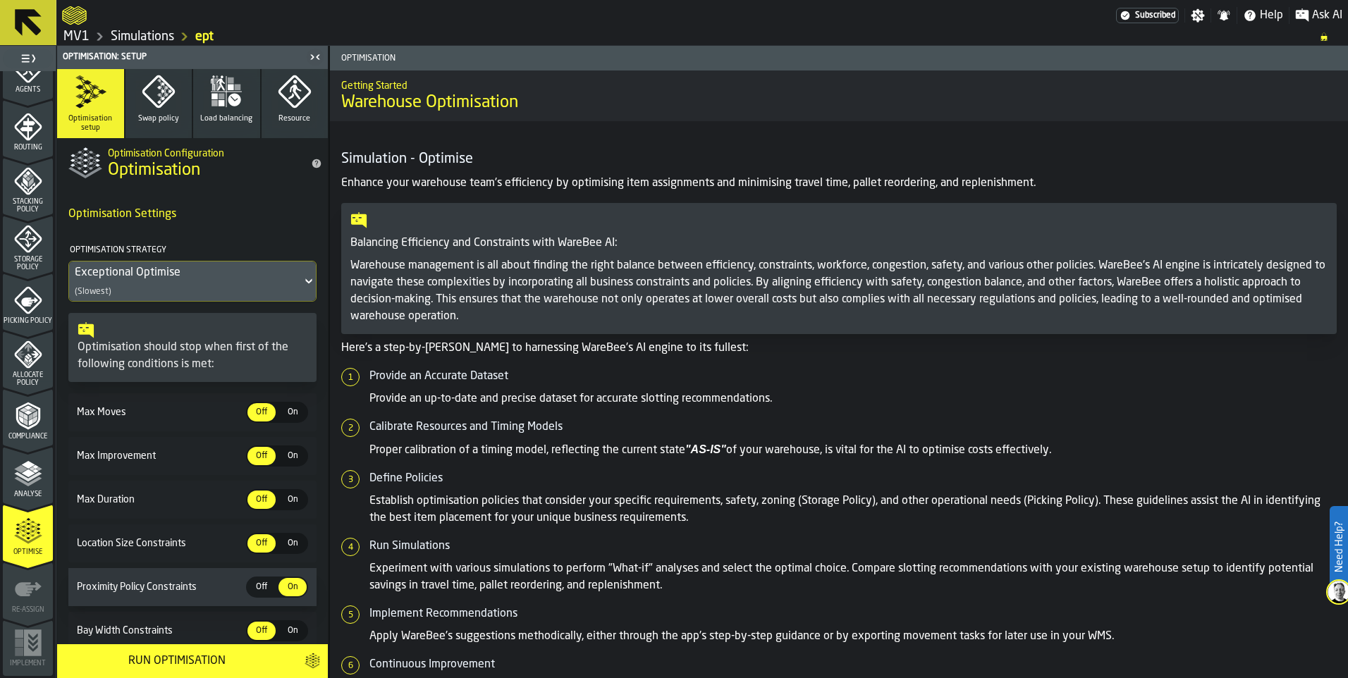
click at [192, 657] on div "Run Optimisation" at bounding box center [177, 661] width 222 height 17
click at [150, 37] on link "Simulations" at bounding box center [142, 37] width 63 height 16
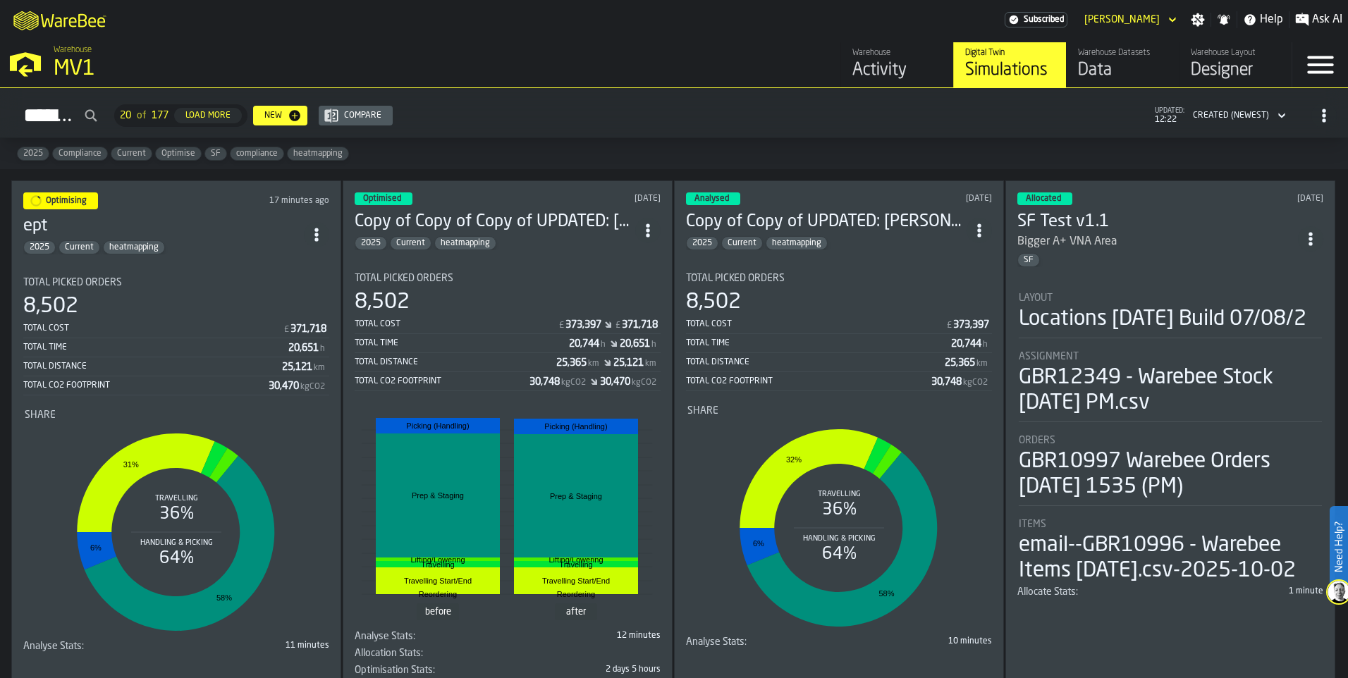
click at [323, 236] on icon "ItemListCard-DashboardItemContainer" at bounding box center [317, 235] width 14 height 14
click at [221, 240] on div "2025 Current heatmapping" at bounding box center [163, 247] width 281 height 14
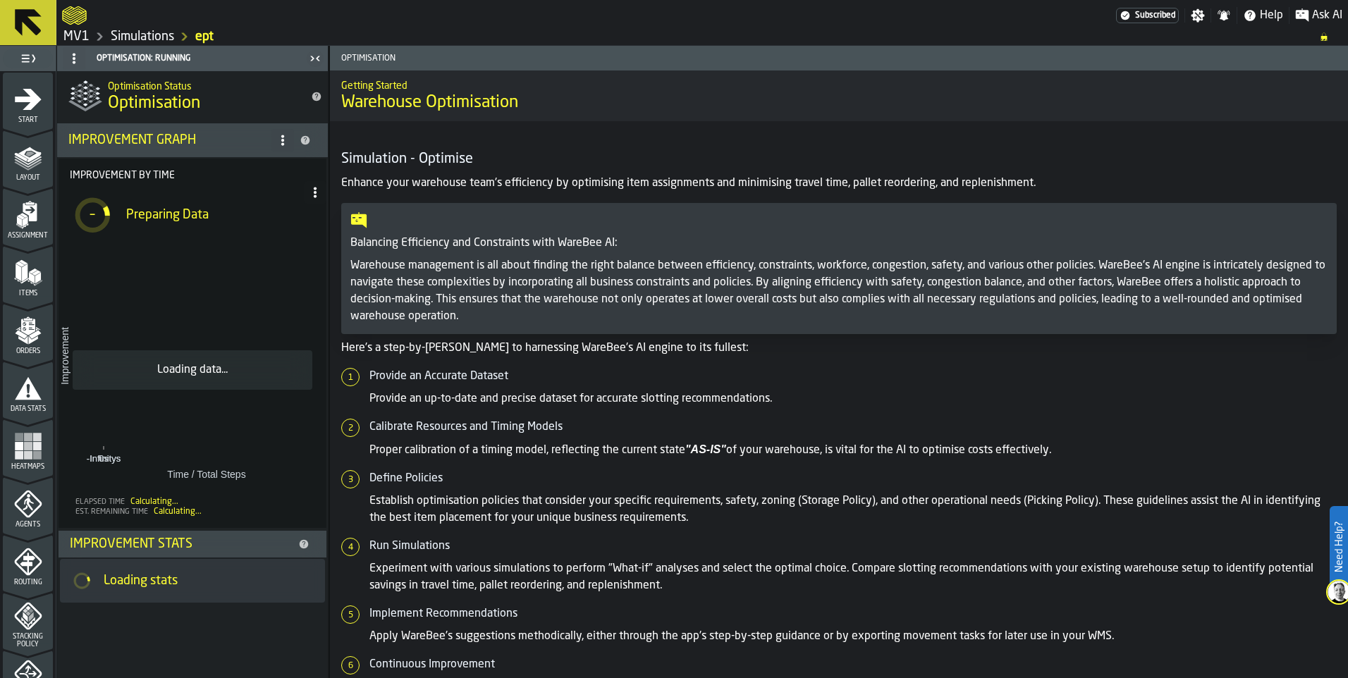
click at [33, 97] on icon "menu Start" at bounding box center [28, 99] width 27 height 21
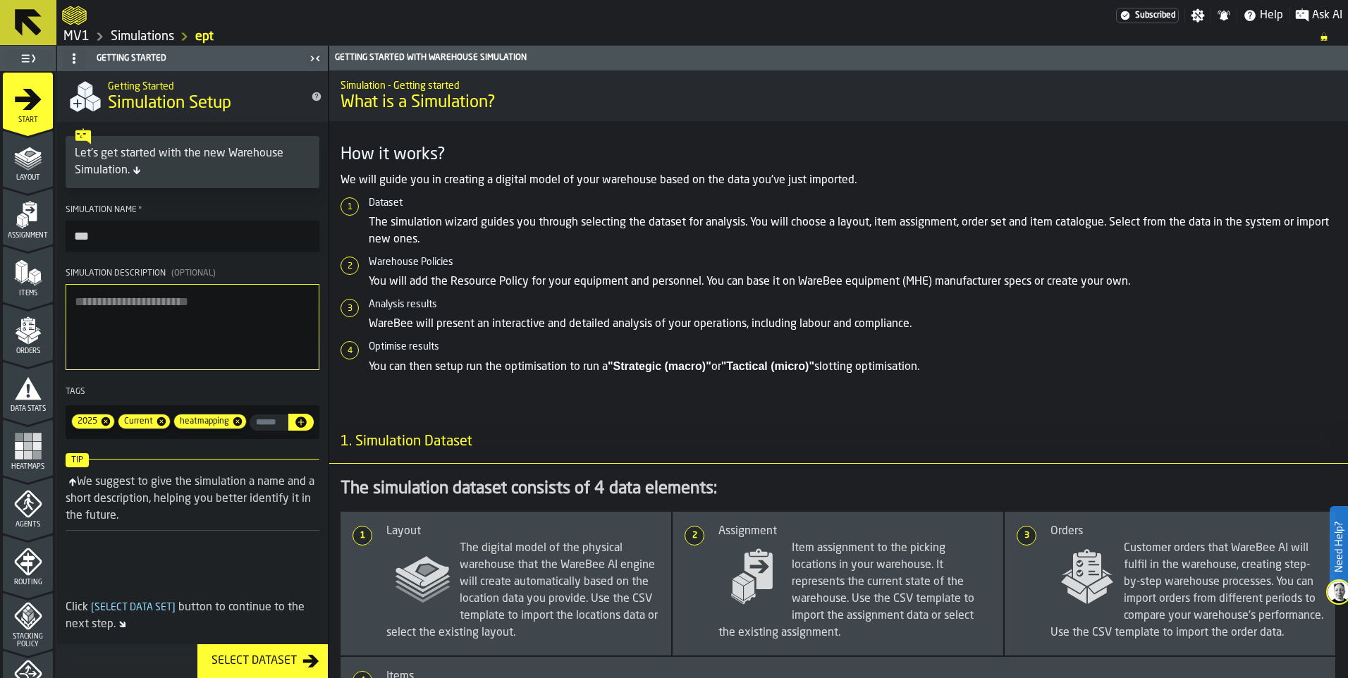
click at [149, 238] on input "***" at bounding box center [193, 236] width 254 height 31
drag, startPoint x: 124, startPoint y: 238, endPoint x: 56, endPoint y: 233, distance: 67.8
click at [56, 233] on div "Getting Started Getting Started Simulation Setup Let's get started with the new…" at bounding box center [192, 362] width 272 height 633
type input "**********"
click at [236, 324] on textarea "Simulation Description (Optional)" at bounding box center [193, 327] width 254 height 86
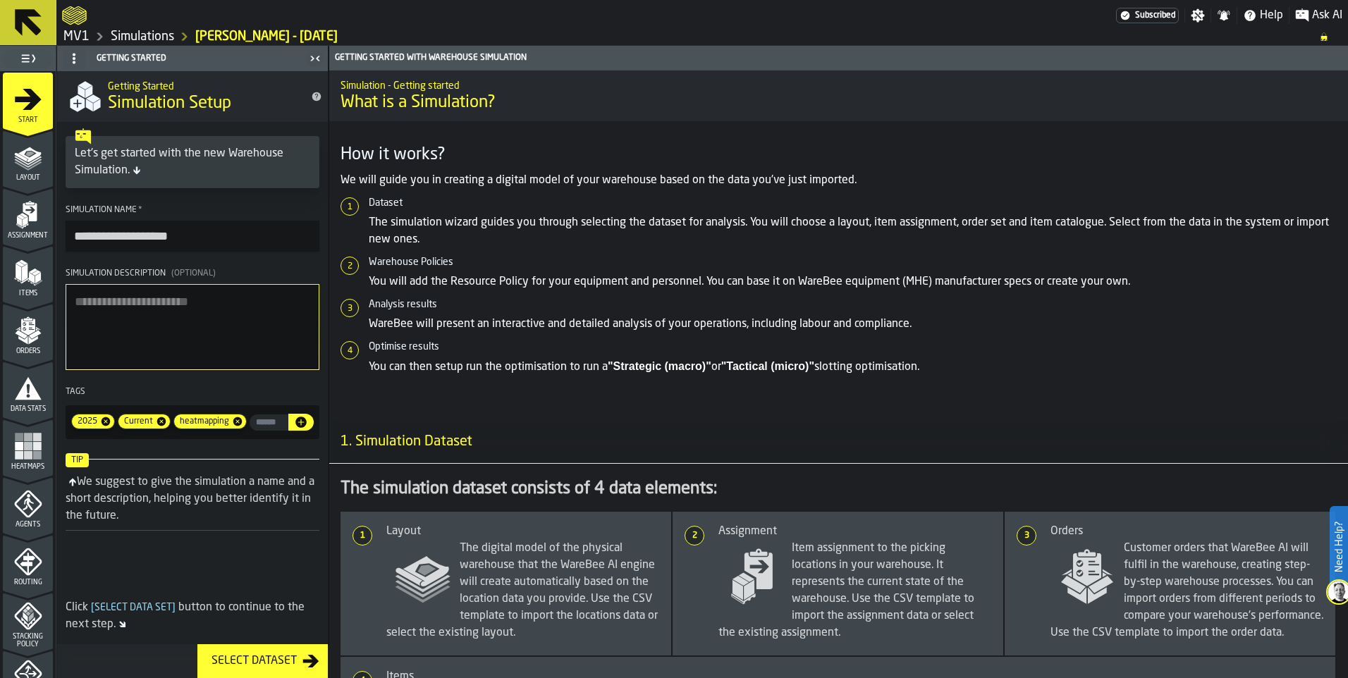
click at [14, 157] on icon "menu Layout" at bounding box center [28, 157] width 28 height 28
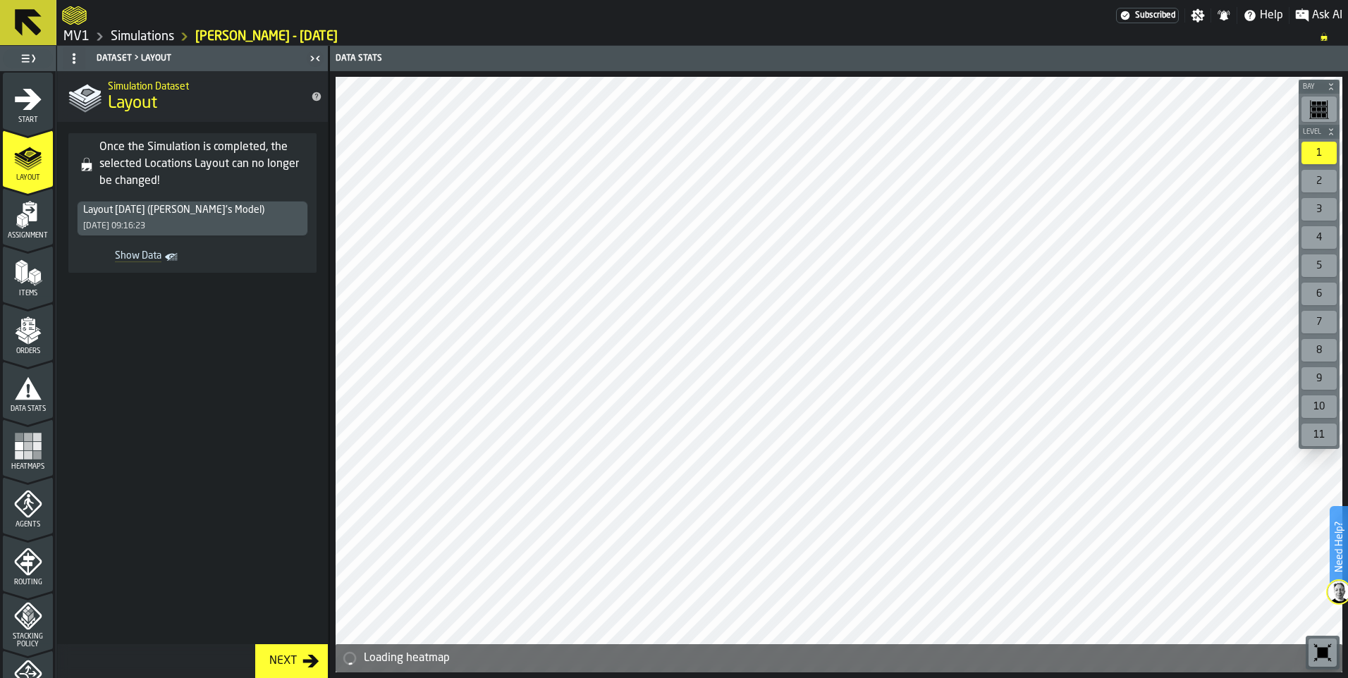
click at [132, 39] on link "Simulations" at bounding box center [142, 37] width 63 height 16
